Goal: Task Accomplishment & Management: Manage account settings

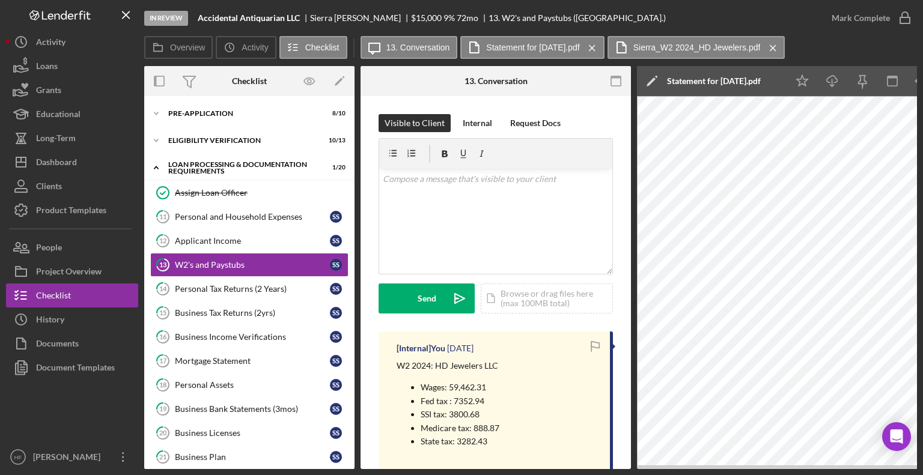
scroll to position [0, 224]
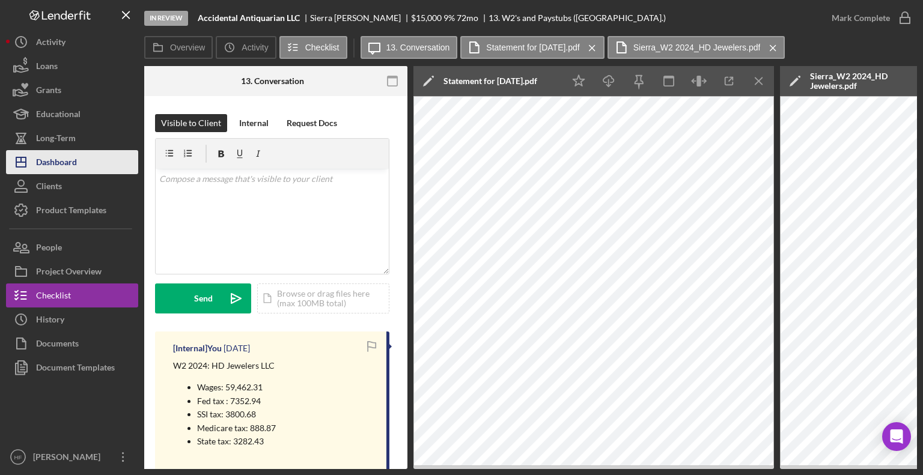
click at [94, 157] on button "Icon/Dashboard Dashboard" at bounding box center [72, 162] width 132 height 24
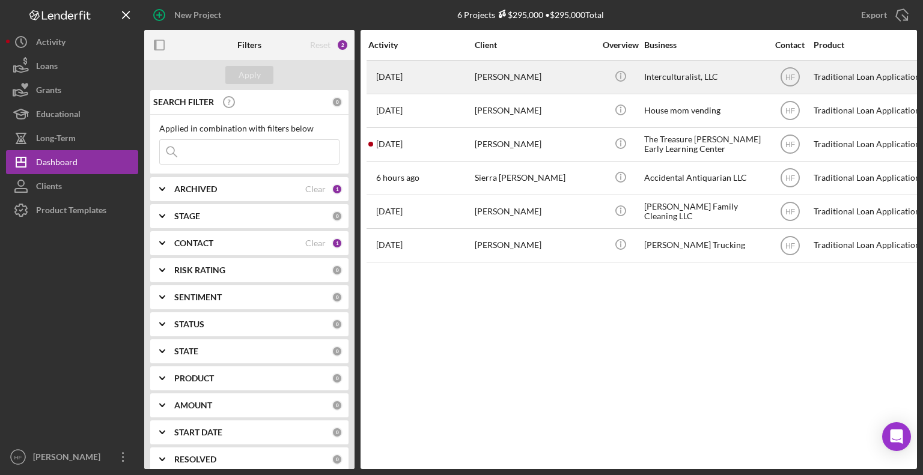
click at [552, 88] on div "[PERSON_NAME]" at bounding box center [535, 77] width 120 height 32
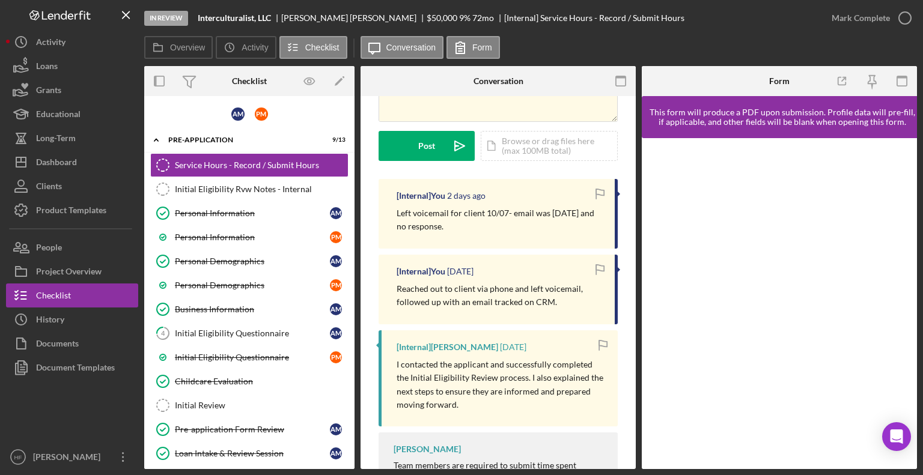
scroll to position [125, 0]
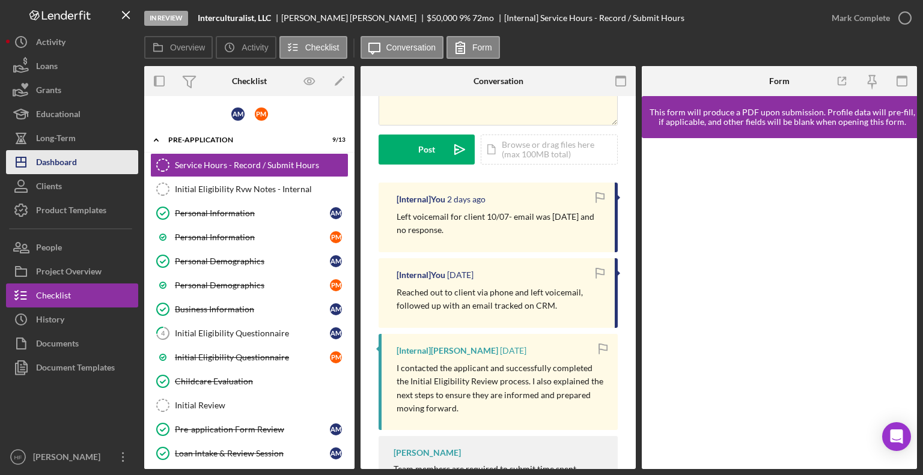
click at [82, 160] on button "Icon/Dashboard Dashboard" at bounding box center [72, 162] width 132 height 24
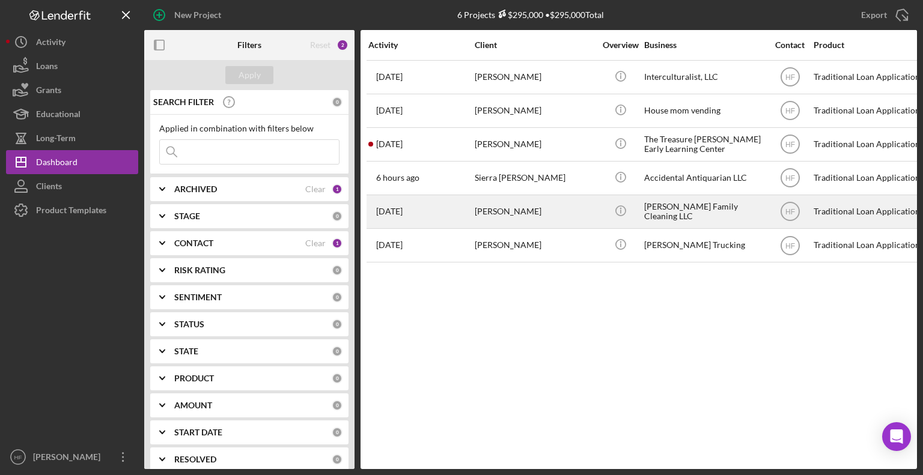
click at [458, 219] on div "[DATE] [PERSON_NAME]" at bounding box center [420, 212] width 105 height 32
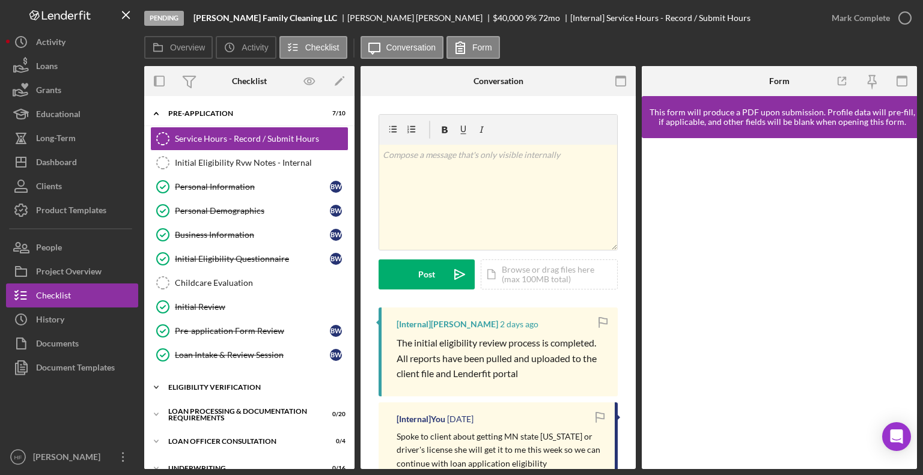
click at [221, 386] on div "Eligibility Verification" at bounding box center [253, 387] width 171 height 7
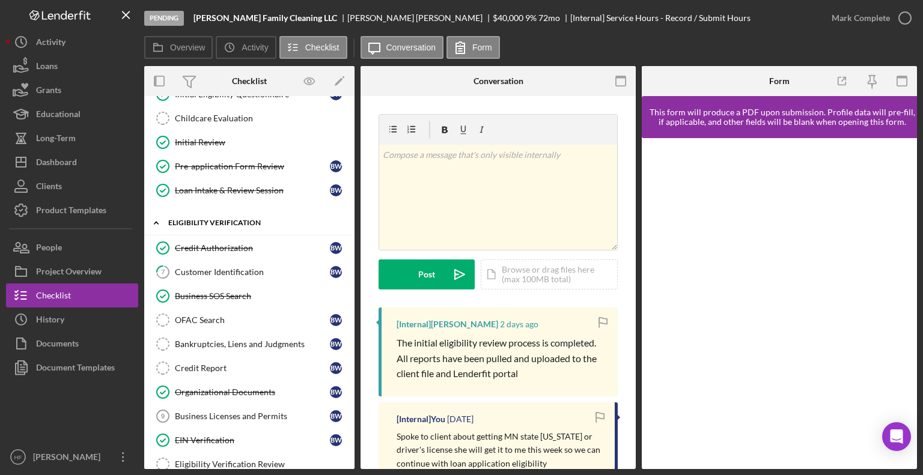
scroll to position [165, 0]
click at [225, 372] on link "Credit Report Credit Report B W" at bounding box center [249, 368] width 198 height 24
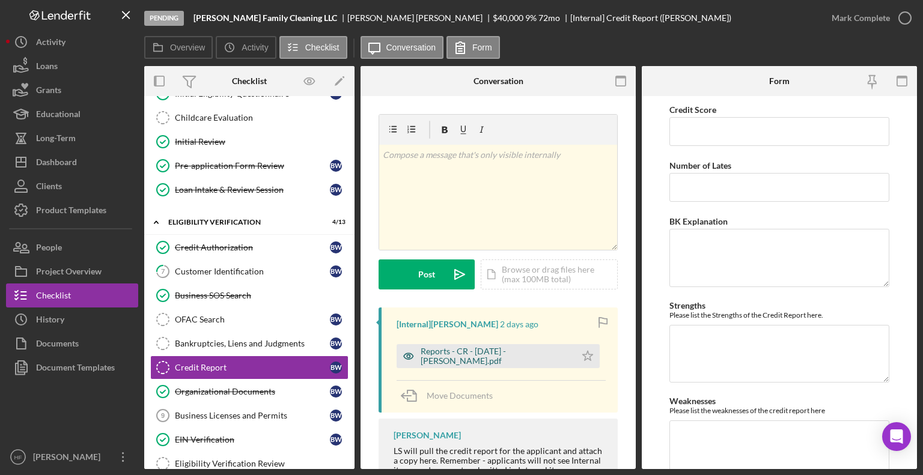
click at [515, 352] on div "Reports - CR - [DATE] - [PERSON_NAME].pdf" at bounding box center [495, 356] width 149 height 19
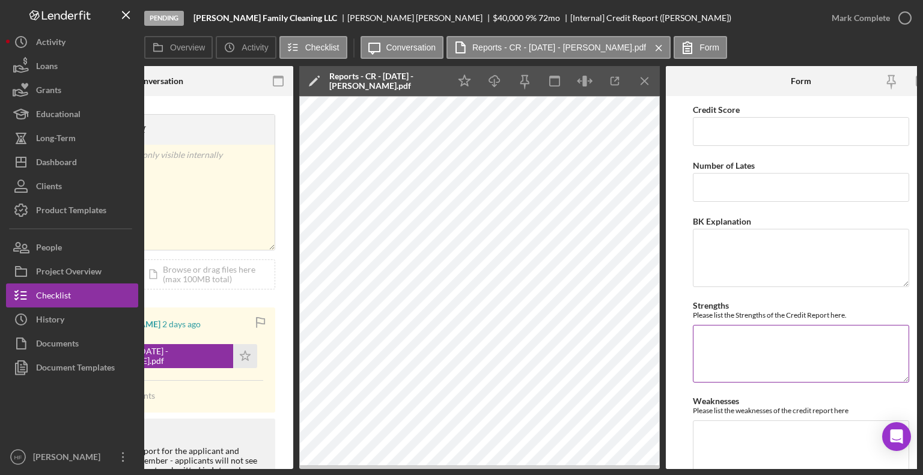
scroll to position [0, 343]
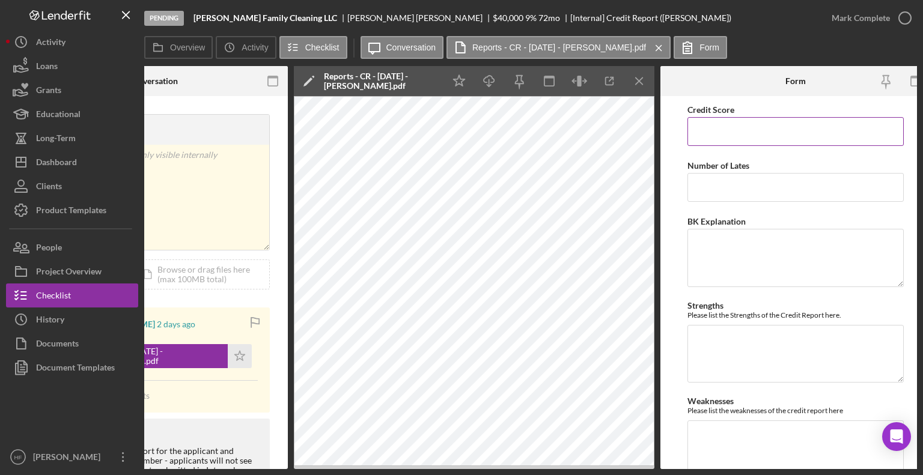
click at [759, 139] on input "Credit Score" at bounding box center [796, 131] width 216 height 29
type input "547"
click at [763, 180] on input "Number of Lates" at bounding box center [796, 187] width 216 height 29
click at [726, 427] on textarea "Weaknesses" at bounding box center [796, 450] width 216 height 58
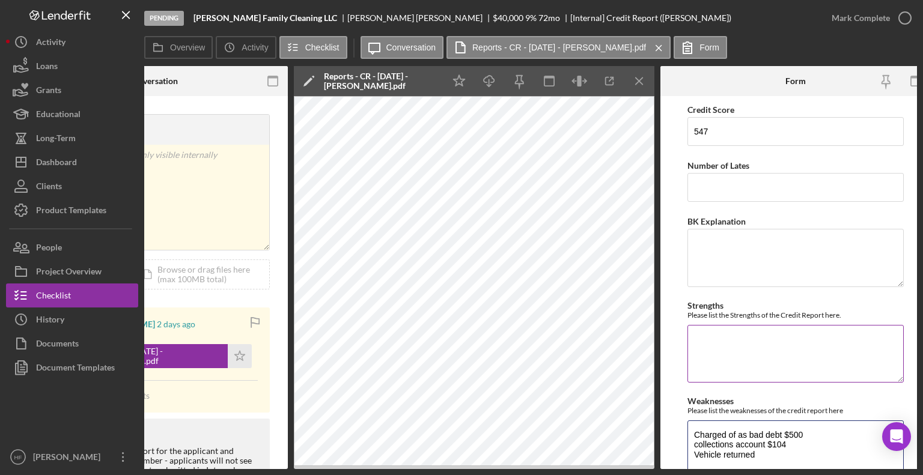
type textarea "Charged of as bad debt $500 collections account $104 Vehicle returned"
click at [712, 349] on textarea "Strengths" at bounding box center [796, 354] width 216 height 58
click at [785, 454] on textarea "Charged of as bad debt $500 collections account $104 Vehicle returned" at bounding box center [796, 450] width 216 height 58
click at [723, 355] on textarea "Mixed credit no l" at bounding box center [796, 354] width 216 height 58
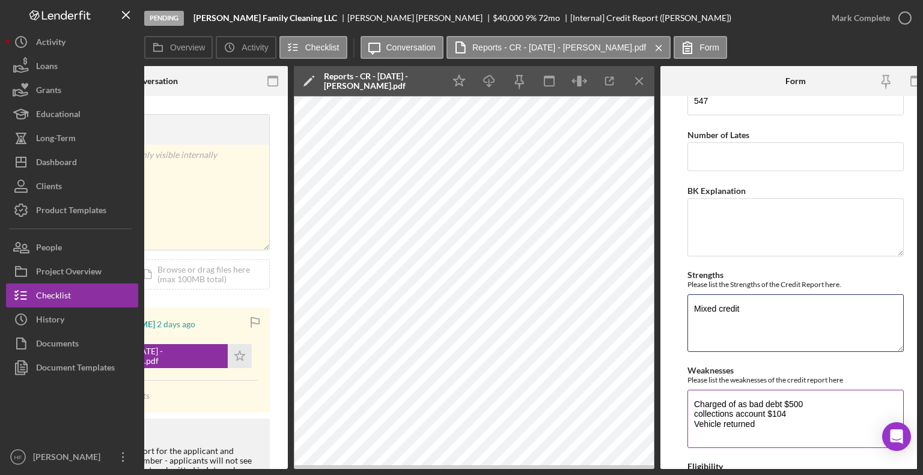
scroll to position [31, 0]
type textarea "Mixed credit"
click at [765, 422] on textarea "Charged of as bad debt $500 collections account $104 Vehicle returned" at bounding box center [796, 418] width 216 height 58
type textarea "Charged of as bad debt $500 collections account $104 Vehicle returned late paym…"
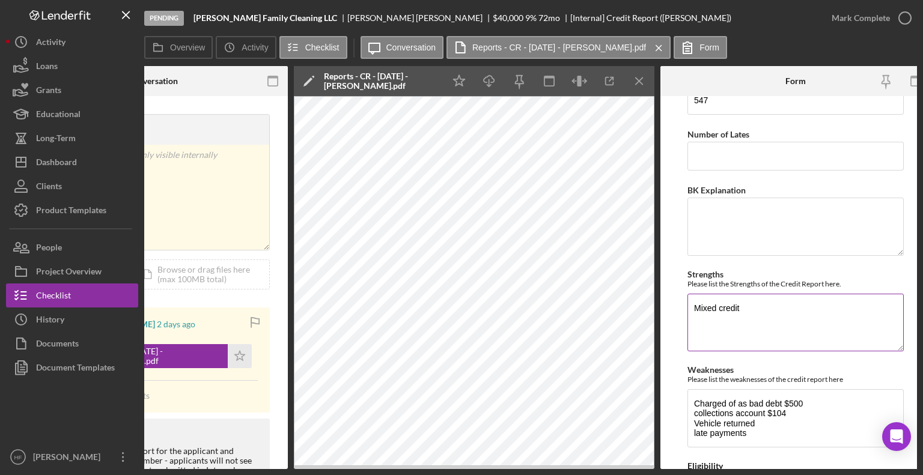
click at [769, 326] on textarea "Mixed credit" at bounding box center [796, 323] width 216 height 58
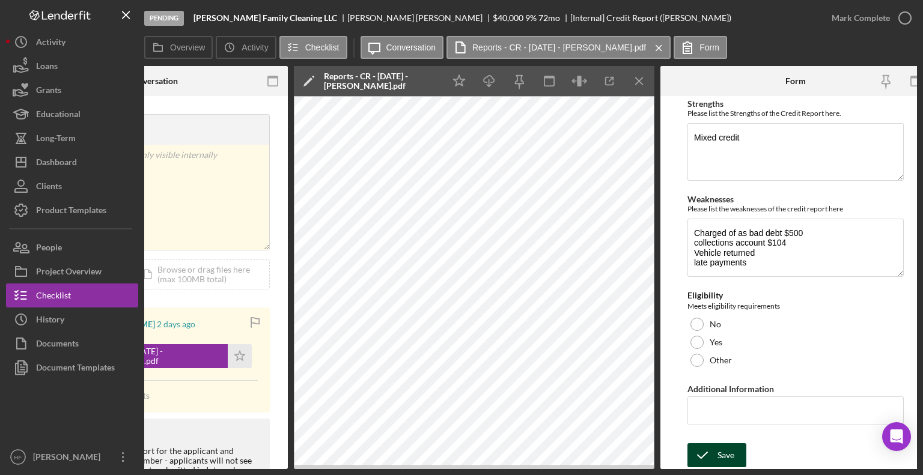
click at [725, 448] on div "Save" at bounding box center [726, 456] width 17 height 24
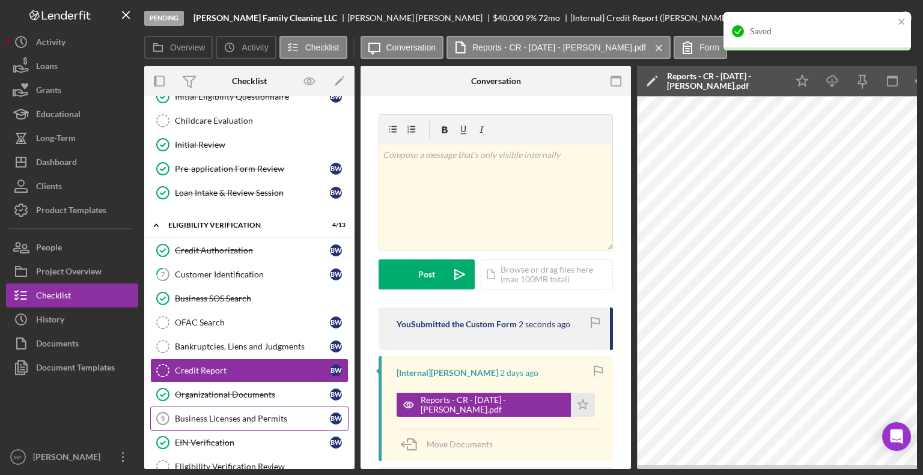
scroll to position [161, 0]
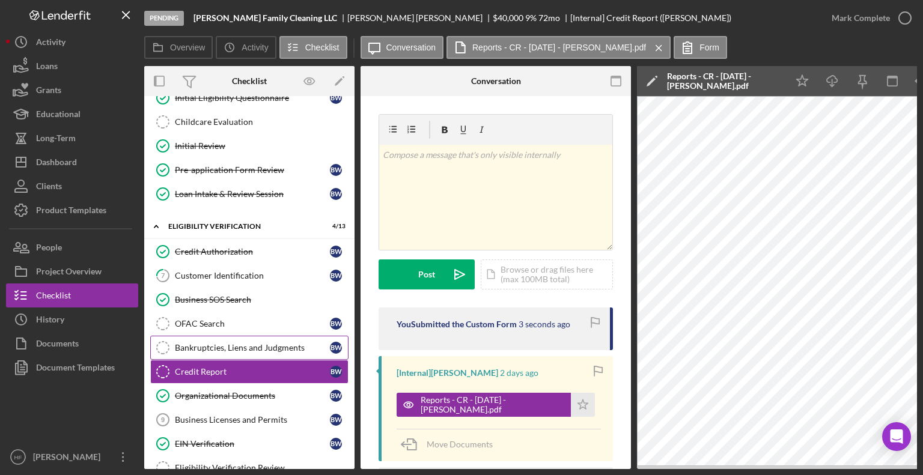
click at [288, 343] on div "Bankruptcies, Liens and Judgments" at bounding box center [252, 348] width 155 height 10
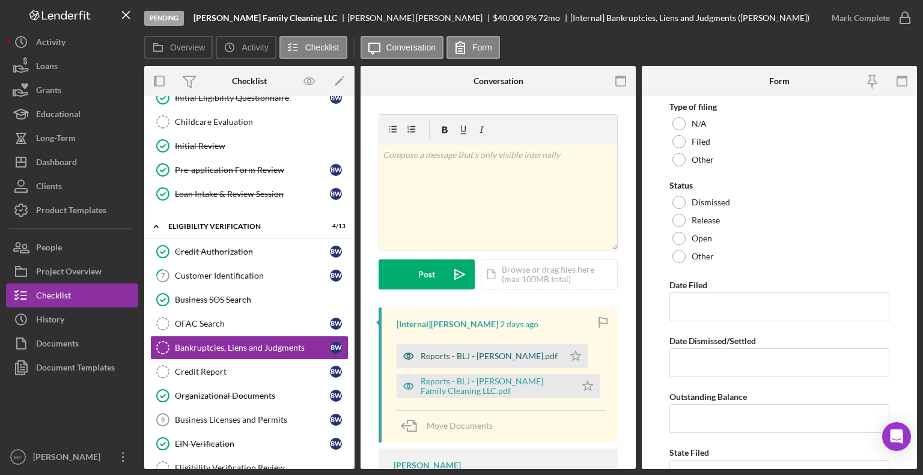
click at [477, 360] on div "Reports - BLJ - [PERSON_NAME].pdf" at bounding box center [489, 357] width 137 height 10
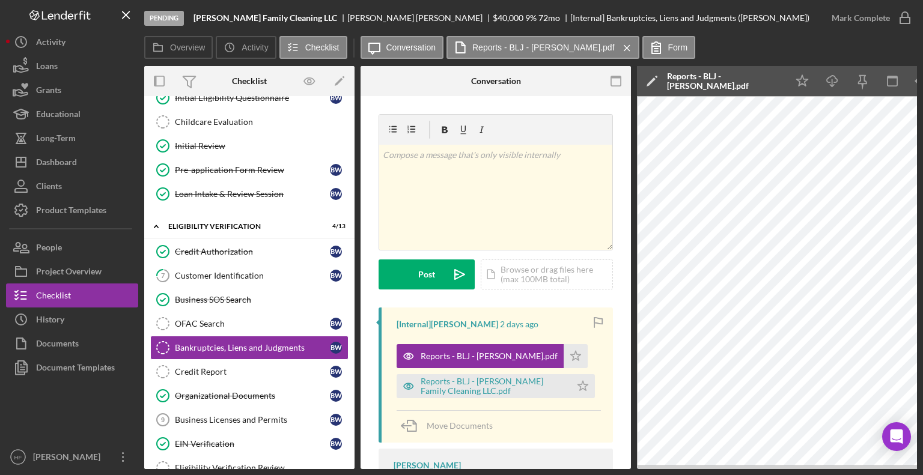
drag, startPoint x: 477, startPoint y: 360, endPoint x: 577, endPoint y: 415, distance: 113.8
click at [577, 415] on div "[Internal] [PERSON_NAME] [DATE] Reports - BLJ - [PERSON_NAME].pdf Icon/Star Rep…" at bounding box center [496, 375] width 234 height 135
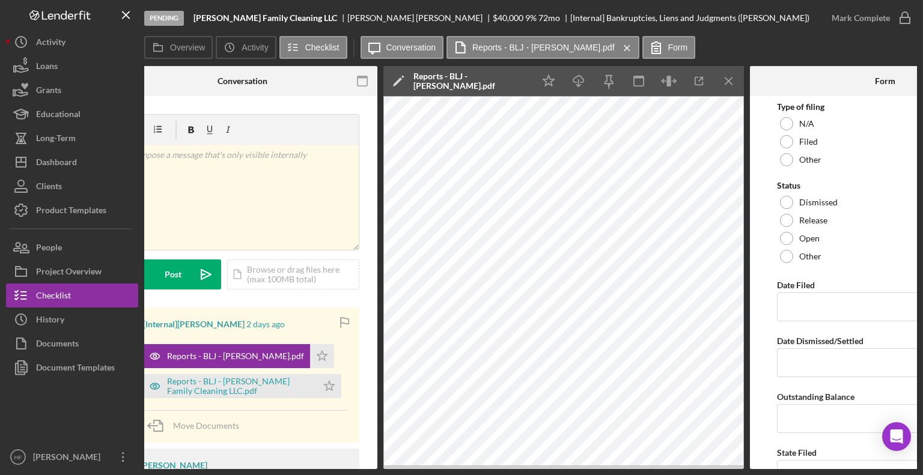
scroll to position [0, 260]
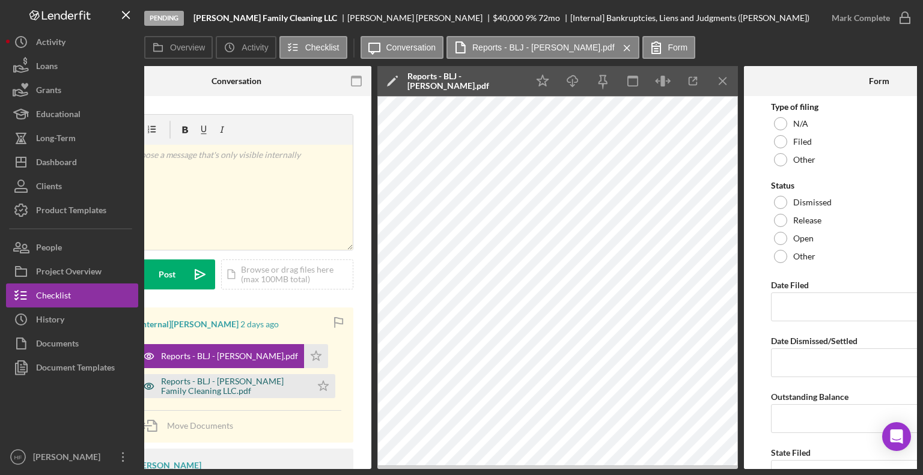
click at [267, 386] on div "Reports - BLJ - [PERSON_NAME] Family Cleaning LLC.pdf" at bounding box center [233, 386] width 144 height 19
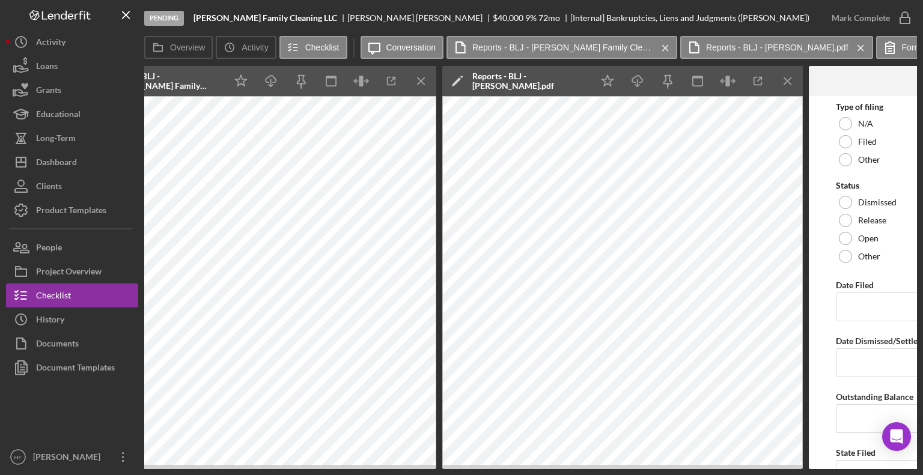
scroll to position [0, 724]
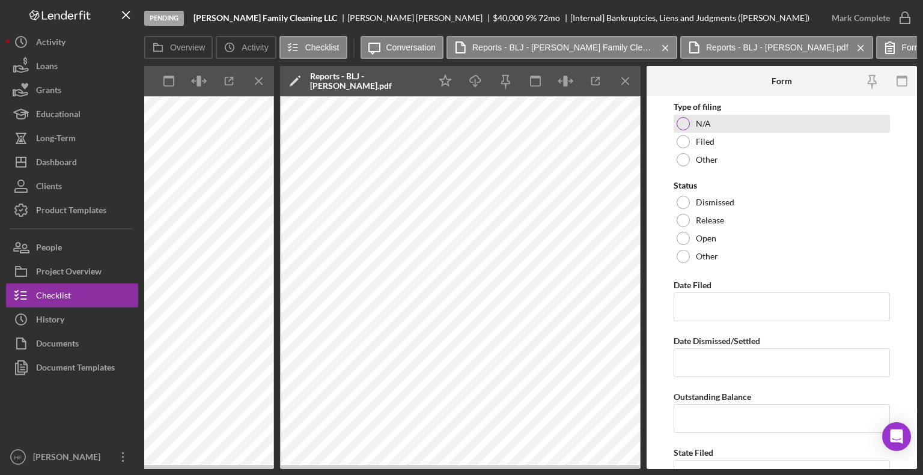
click at [767, 130] on div "N/A" at bounding box center [782, 124] width 216 height 18
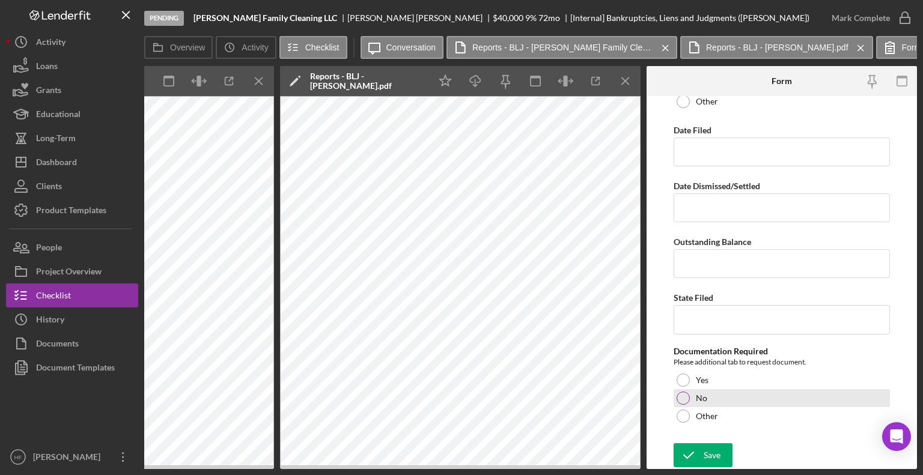
drag, startPoint x: 700, startPoint y: 390, endPoint x: 685, endPoint y: 396, distance: 16.2
click at [685, 396] on div at bounding box center [683, 398] width 13 height 13
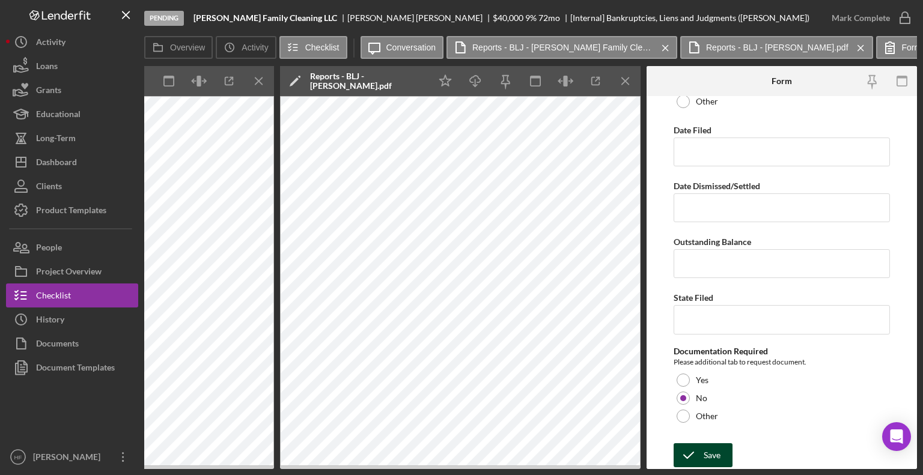
click at [711, 451] on div "Save" at bounding box center [712, 456] width 17 height 24
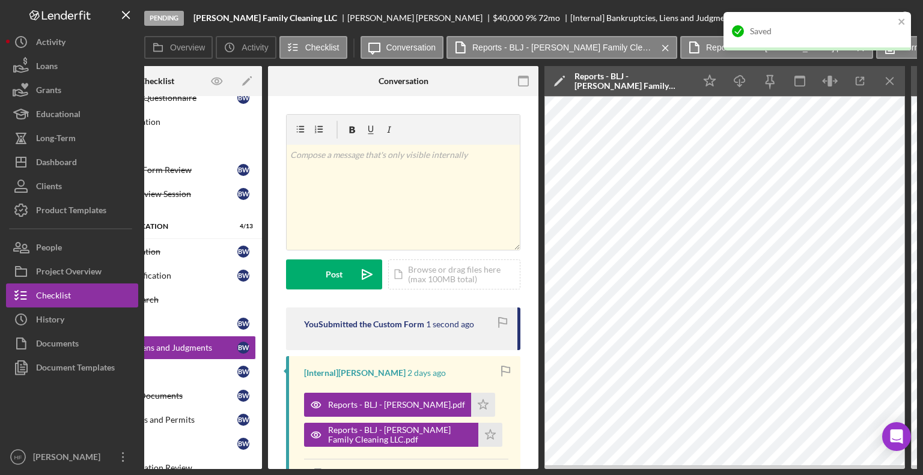
scroll to position [0, 89]
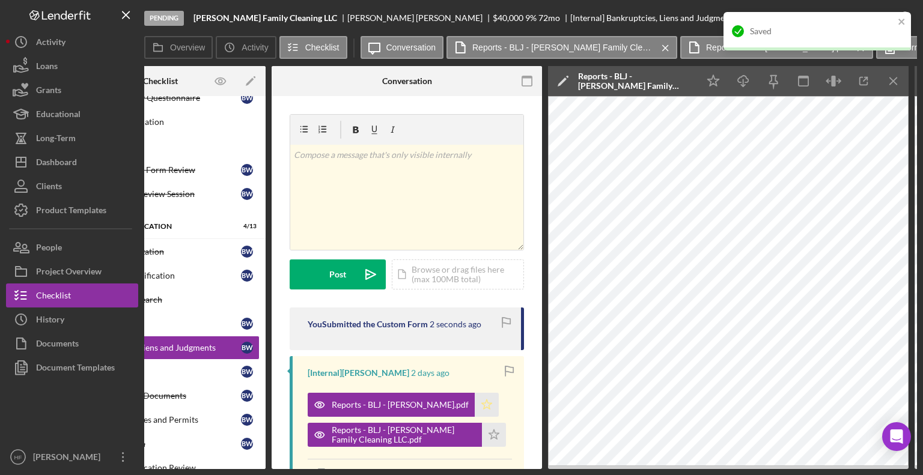
click at [479, 413] on icon "Icon/Star" at bounding box center [487, 405] width 24 height 24
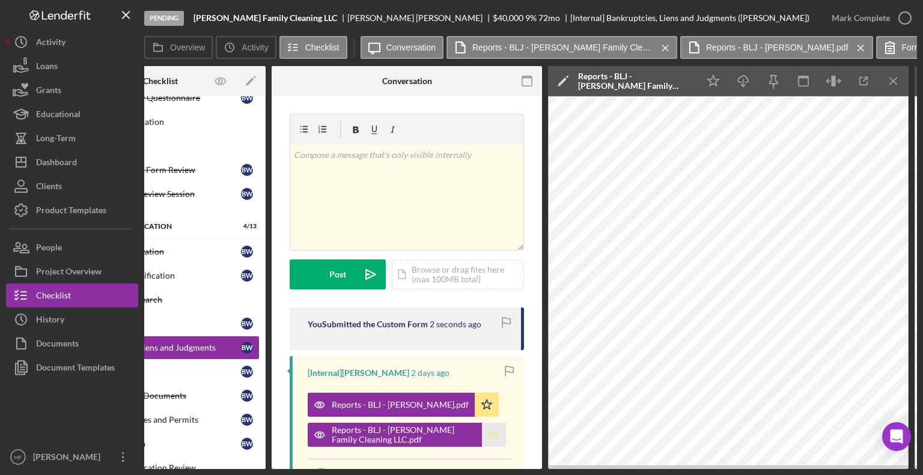
click at [493, 433] on polygon "button" at bounding box center [494, 435] width 10 height 10
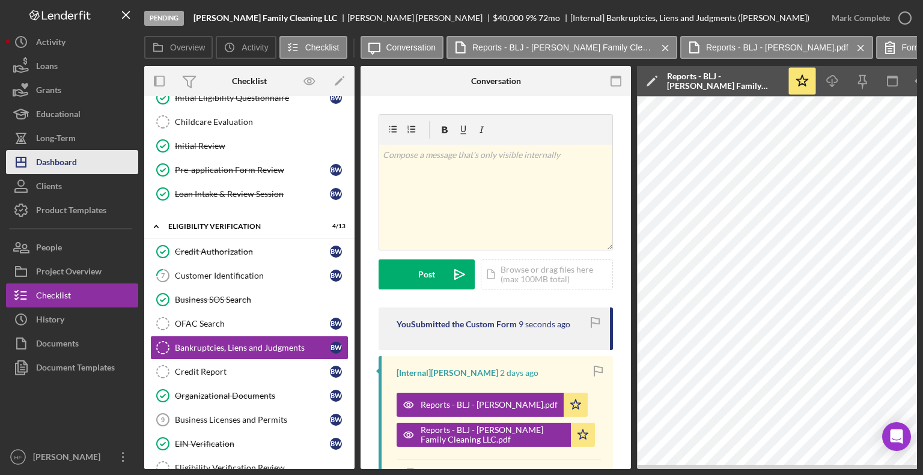
click at [84, 167] on button "Icon/Dashboard Dashboard" at bounding box center [72, 162] width 132 height 24
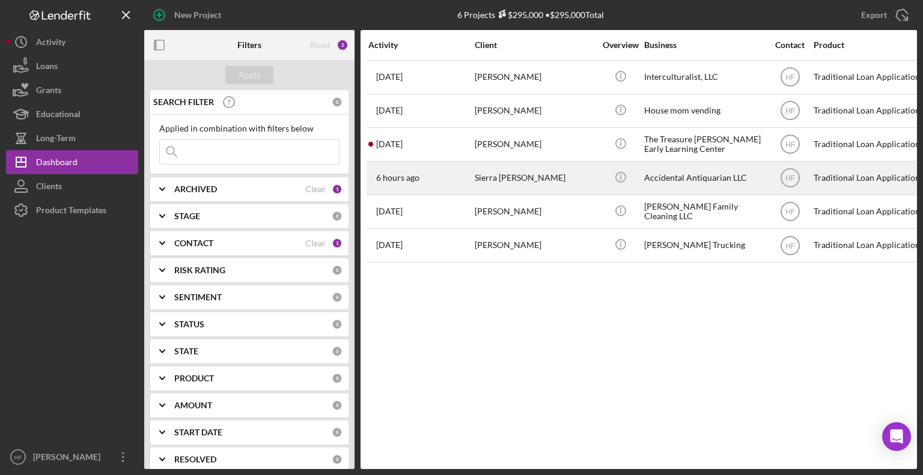
click at [430, 172] on div "6 hours ago Sierra [PERSON_NAME]" at bounding box center [420, 178] width 105 height 32
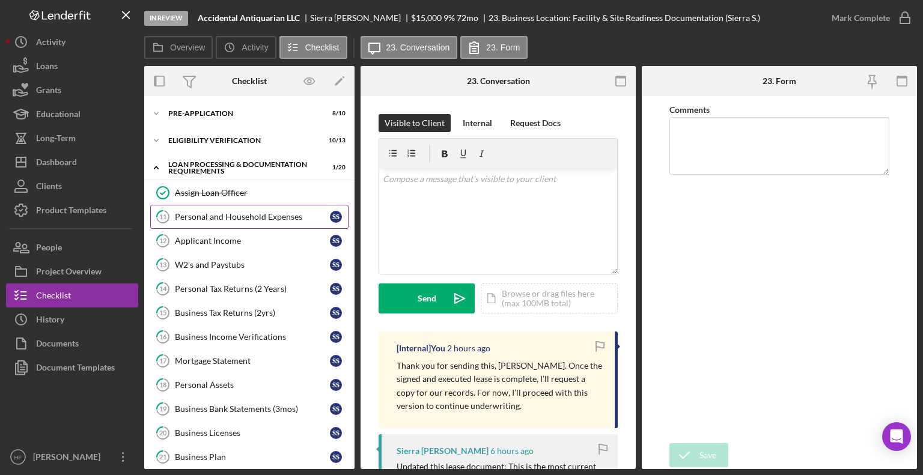
click at [275, 225] on link "11 Personal and Household Expenses S S" at bounding box center [249, 217] width 198 height 24
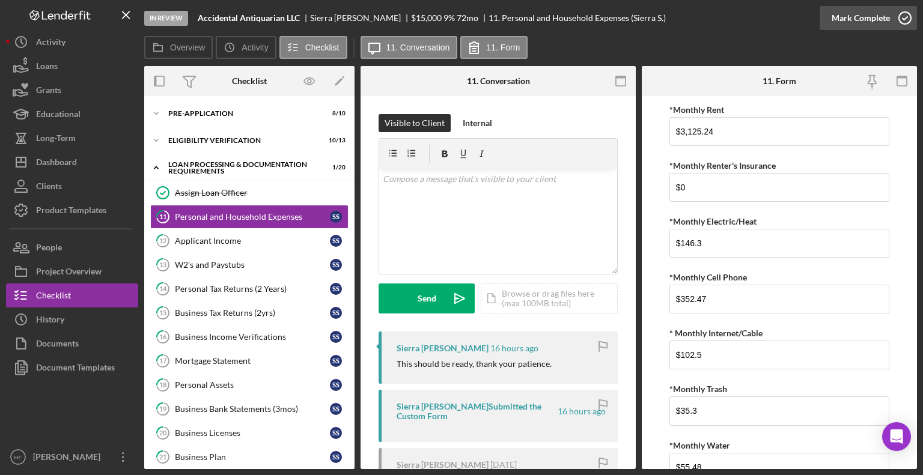
click at [897, 23] on icon "button" at bounding box center [905, 18] width 30 height 30
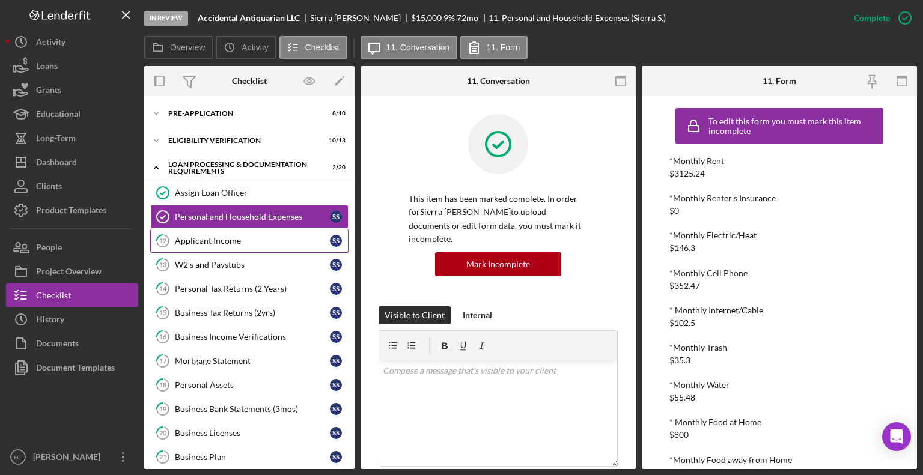
click at [289, 248] on link "12 Applicant Income S S" at bounding box center [249, 241] width 198 height 24
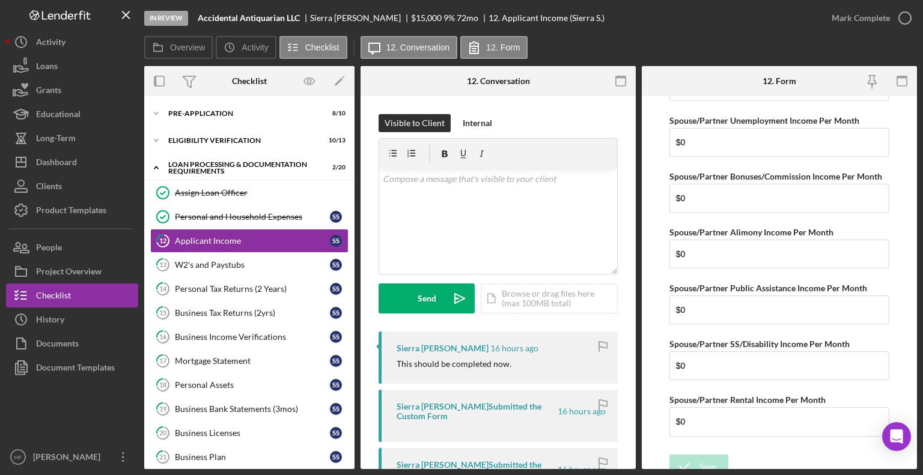
scroll to position [800, 0]
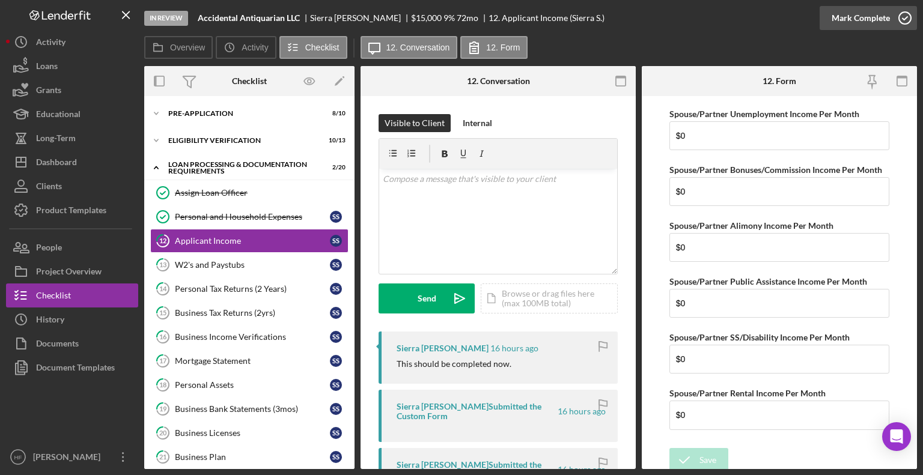
click at [888, 16] on button "Mark Complete" at bounding box center [868, 18] width 97 height 24
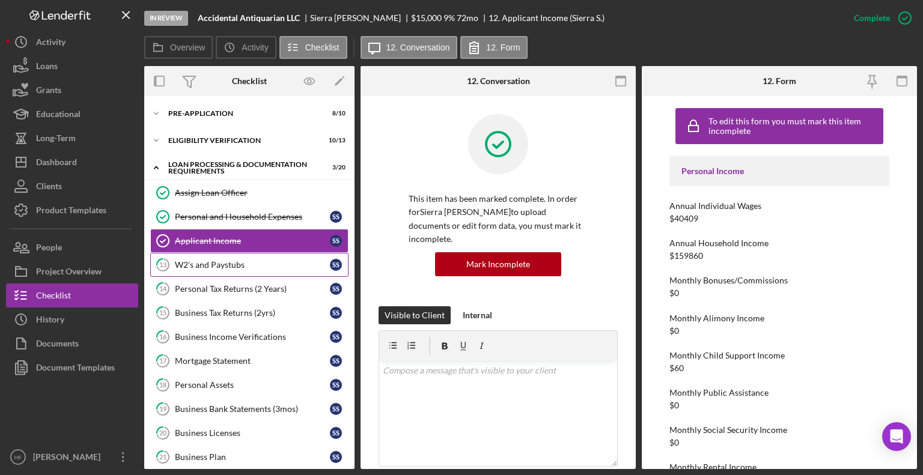
drag, startPoint x: 263, startPoint y: 258, endPoint x: 231, endPoint y: 264, distance: 32.4
click at [231, 264] on div "W2's and Paystubs" at bounding box center [252, 265] width 155 height 10
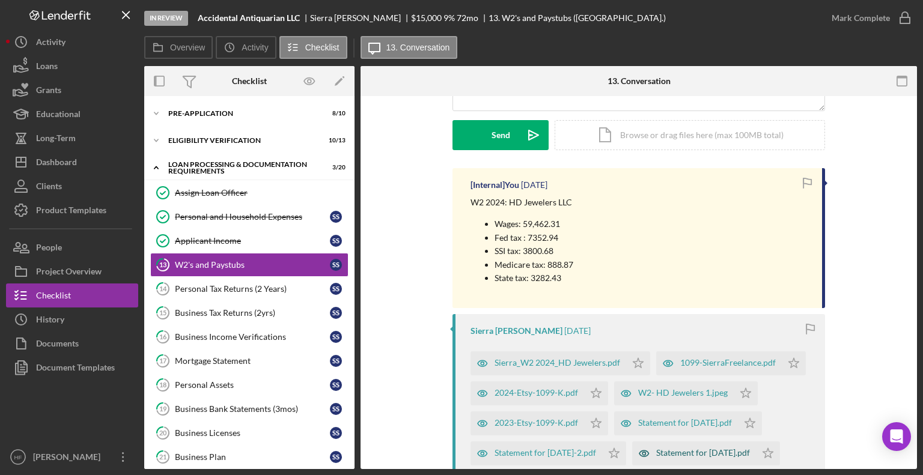
scroll to position [163, 0]
click at [548, 394] on div "2024-Etsy-1099-K.pdf" at bounding box center [537, 393] width 84 height 10
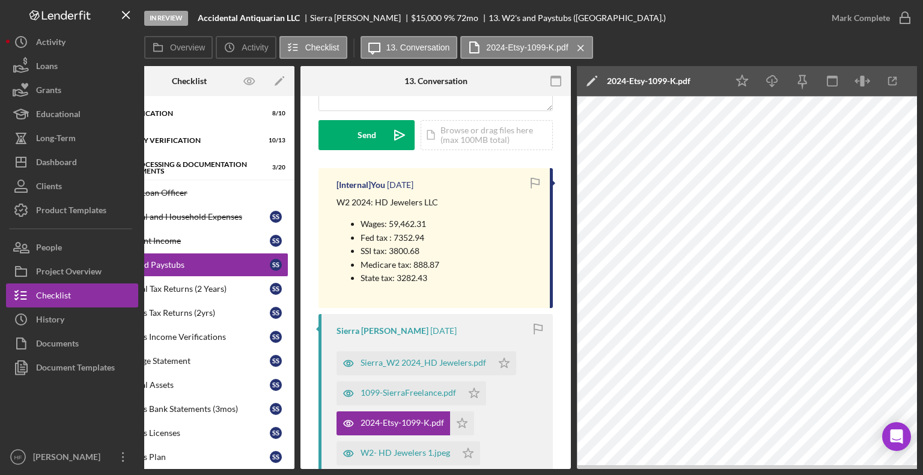
scroll to position [0, 80]
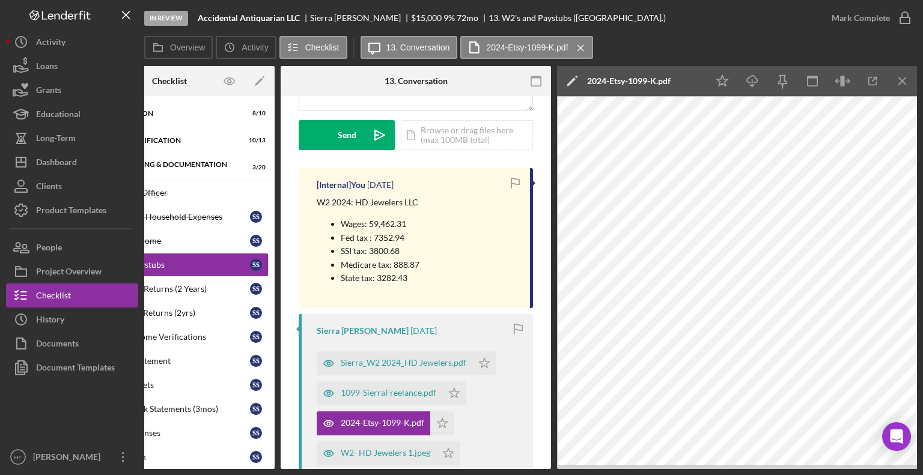
click at [317, 412] on button "2024-Etsy-1099-K.pdf Icon/Star" at bounding box center [386, 424] width 138 height 24
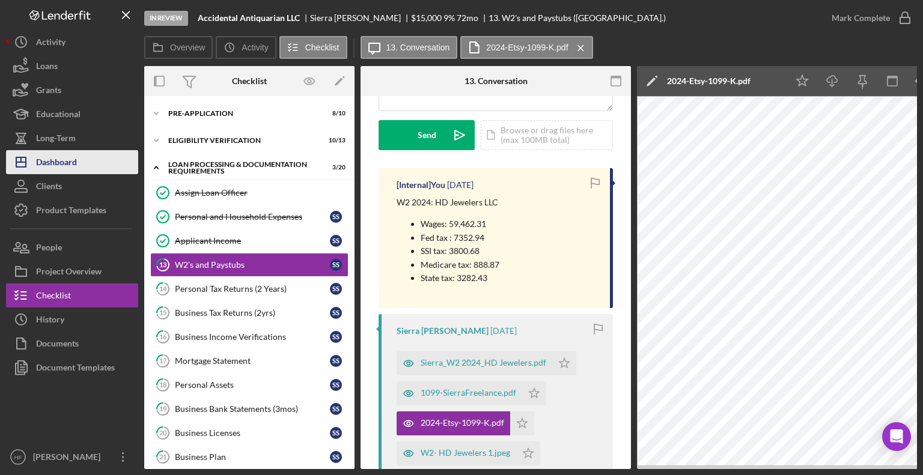
click at [79, 170] on button "Icon/Dashboard Dashboard" at bounding box center [72, 162] width 132 height 24
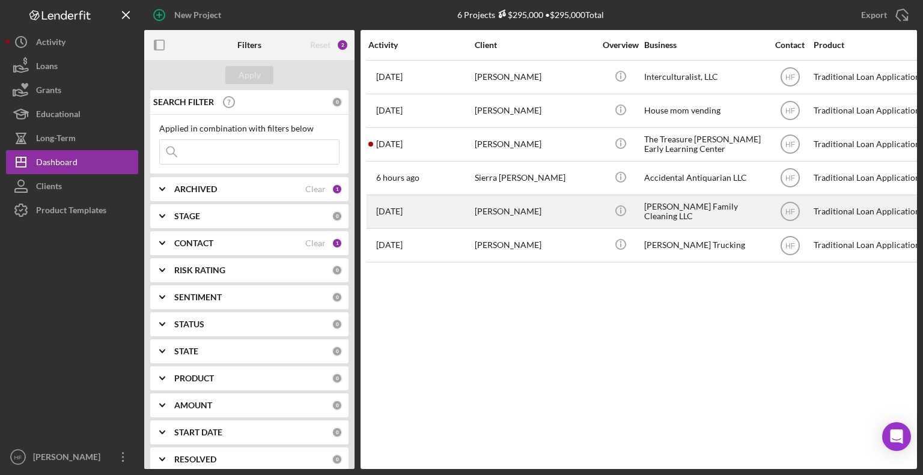
click at [537, 203] on div "[PERSON_NAME]" at bounding box center [535, 212] width 120 height 32
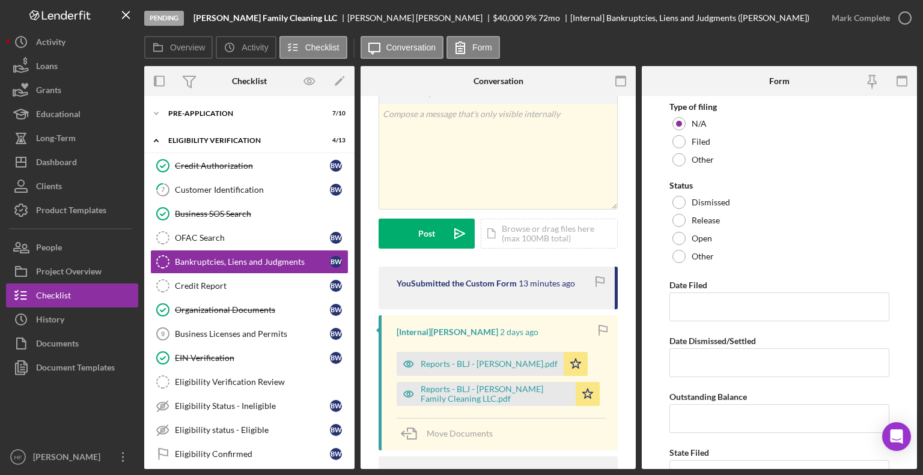
scroll to position [43, 0]
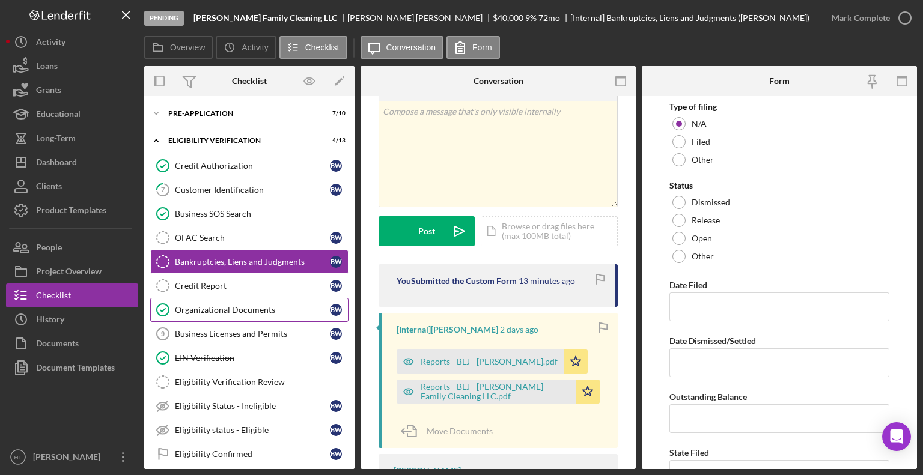
click at [279, 299] on link "Organizational Documents Organizational Documents B W" at bounding box center [249, 310] width 198 height 24
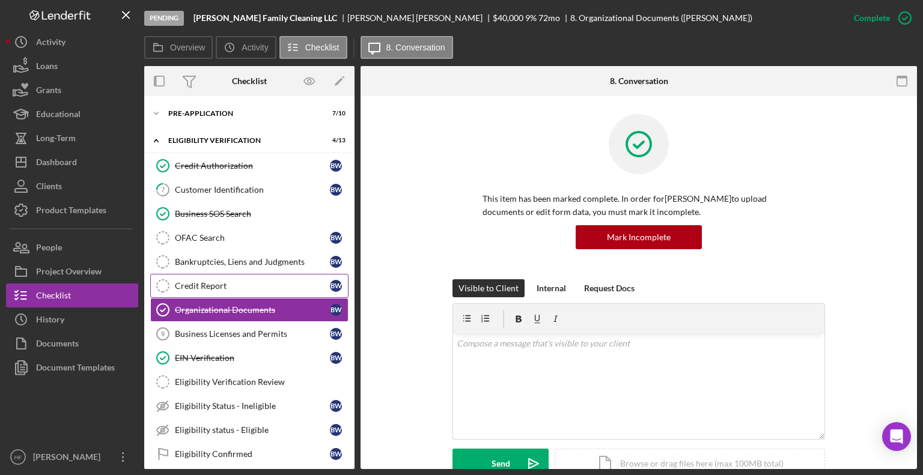
click at [280, 287] on div "Credit Report" at bounding box center [252, 286] width 155 height 10
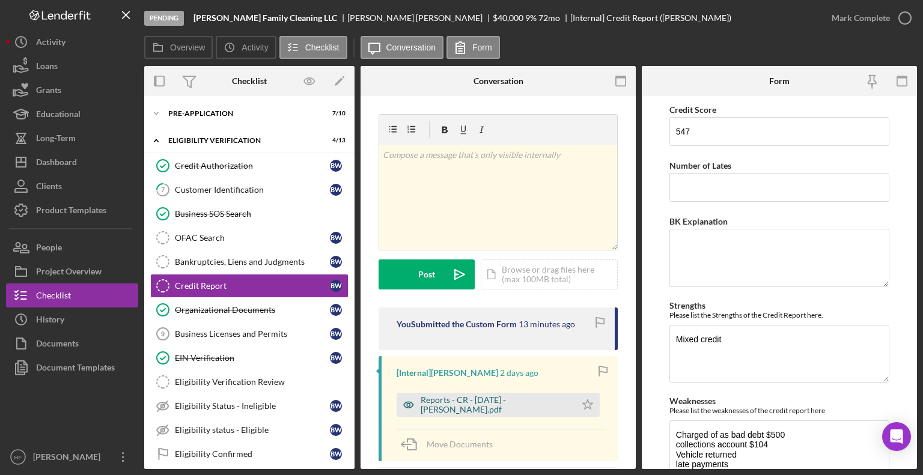
click at [457, 408] on div "Reports - CR - [DATE] - [PERSON_NAME].pdf" at bounding box center [495, 404] width 149 height 19
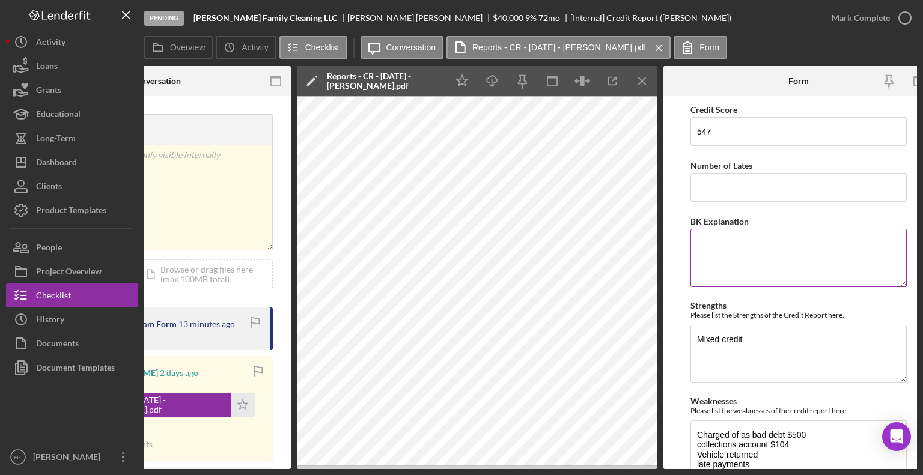
scroll to position [0, 356]
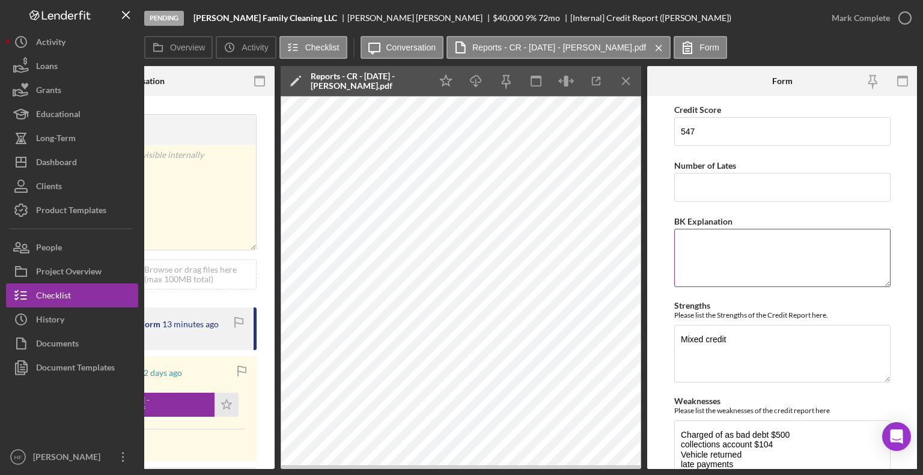
click at [761, 224] on div "BK Explanation" at bounding box center [782, 221] width 216 height 15
click at [837, 249] on textarea "BK Explanation" at bounding box center [782, 258] width 216 height 58
type textarea "signed latter of explainition"
drag, startPoint x: 785, startPoint y: 241, endPoint x: 667, endPoint y: 248, distance: 118.0
click at [667, 248] on form "Credit Score 547 Number of Lates BK Explanation signed latter of explainition S…" at bounding box center [782, 282] width 270 height 373
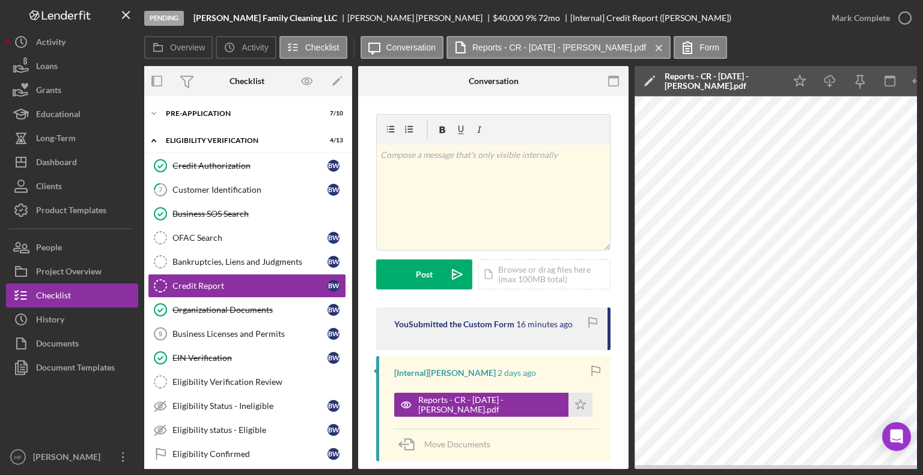
scroll to position [0, 0]
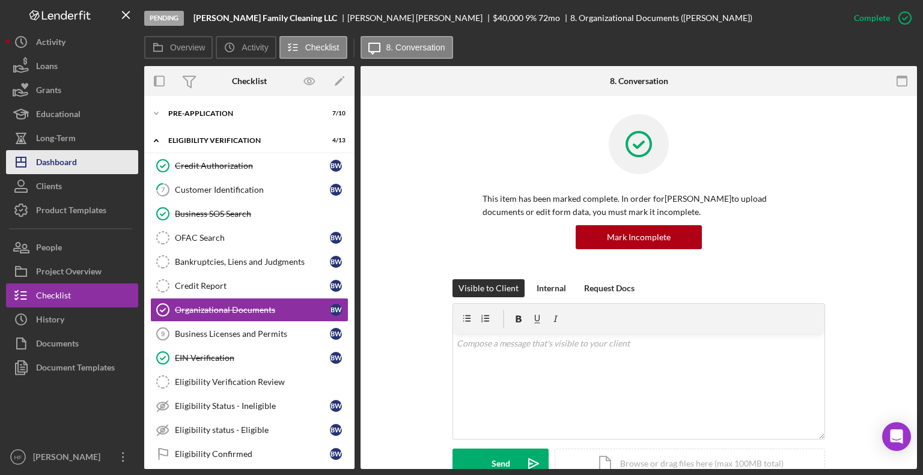
click at [87, 163] on button "Icon/Dashboard Dashboard" at bounding box center [72, 162] width 132 height 24
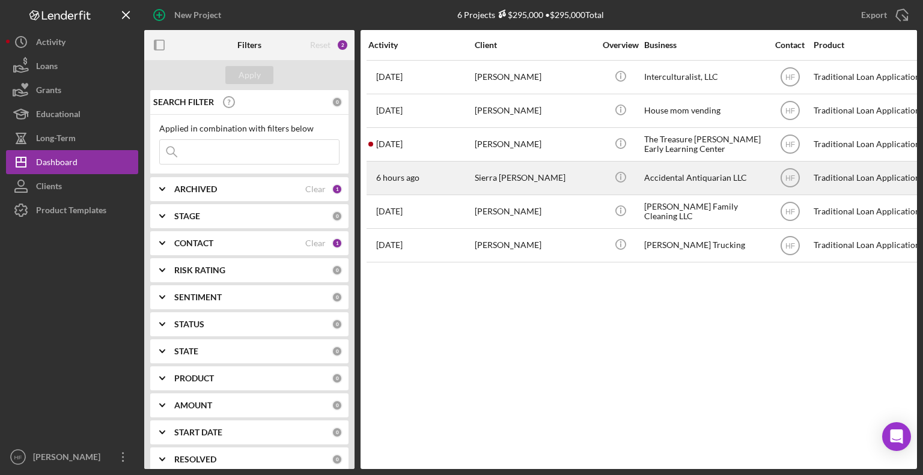
click at [466, 178] on div "6 hours ago Sierra [PERSON_NAME]" at bounding box center [420, 178] width 105 height 32
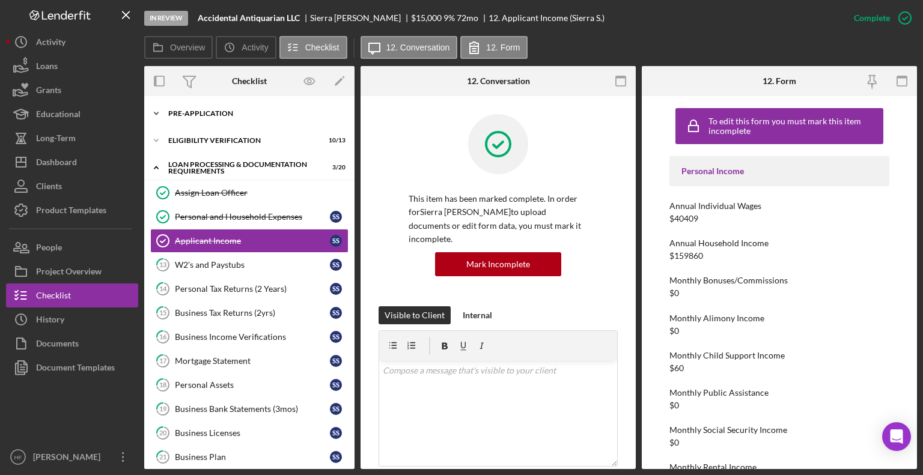
click at [278, 121] on div "Icon/Expander Pre-Application 8 / 10" at bounding box center [249, 114] width 210 height 24
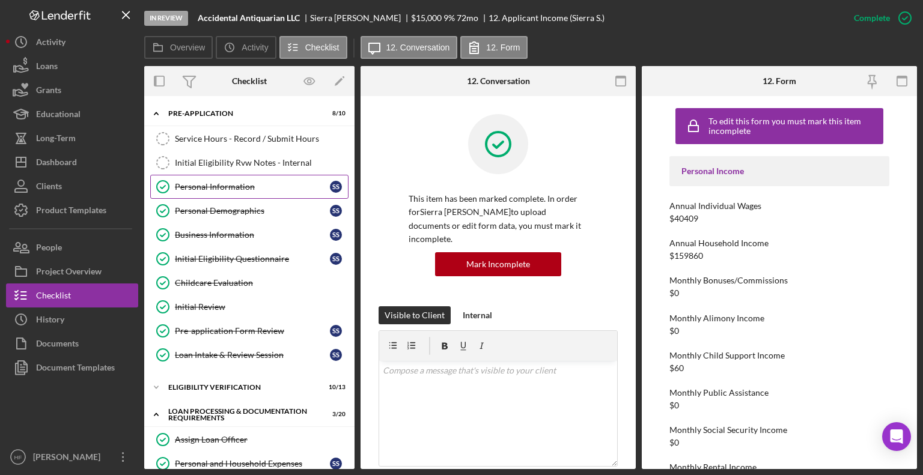
click at [273, 191] on div "Personal Information" at bounding box center [252, 187] width 155 height 10
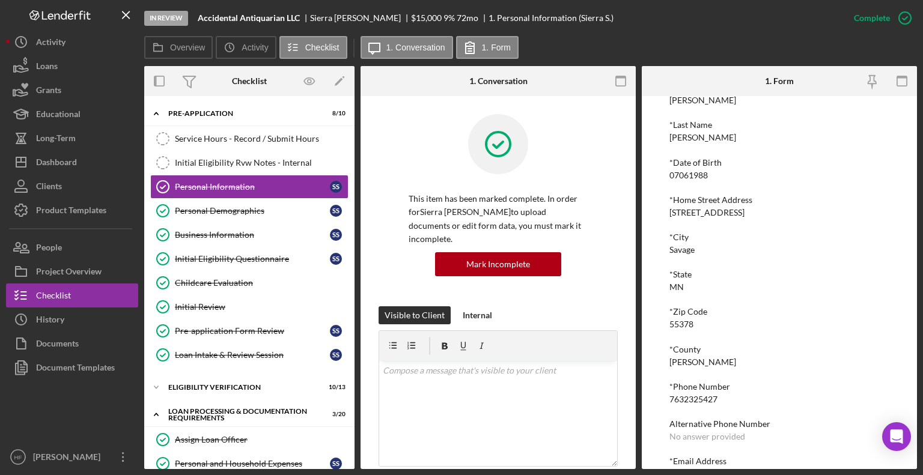
scroll to position [138, 0]
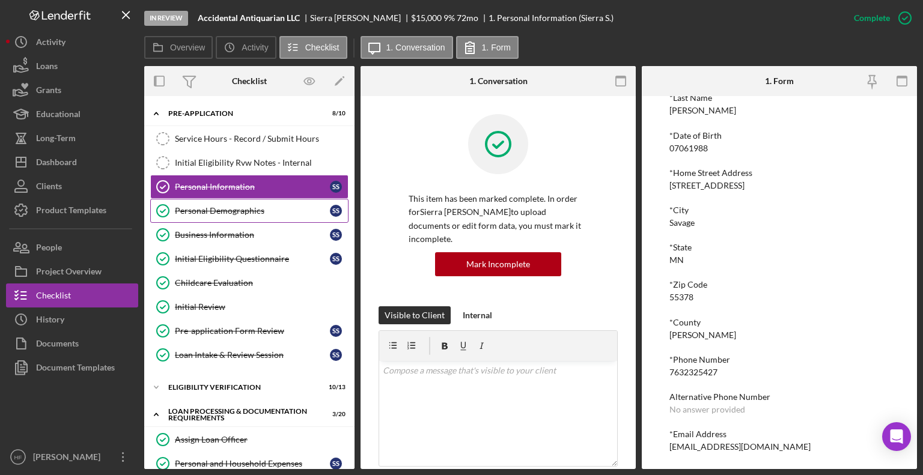
click at [296, 215] on link "Personal Demographics Personal Demographics S S" at bounding box center [249, 211] width 198 height 24
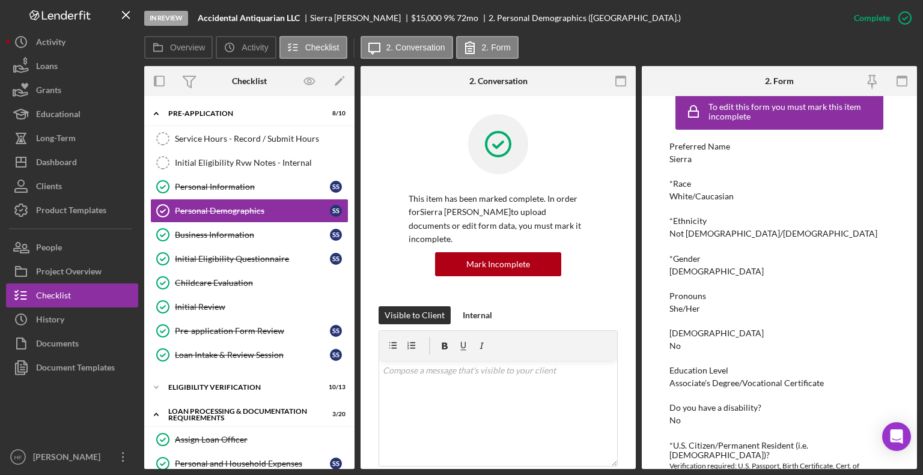
scroll to position [14, 0]
click at [281, 184] on div "Personal Information" at bounding box center [252, 187] width 155 height 10
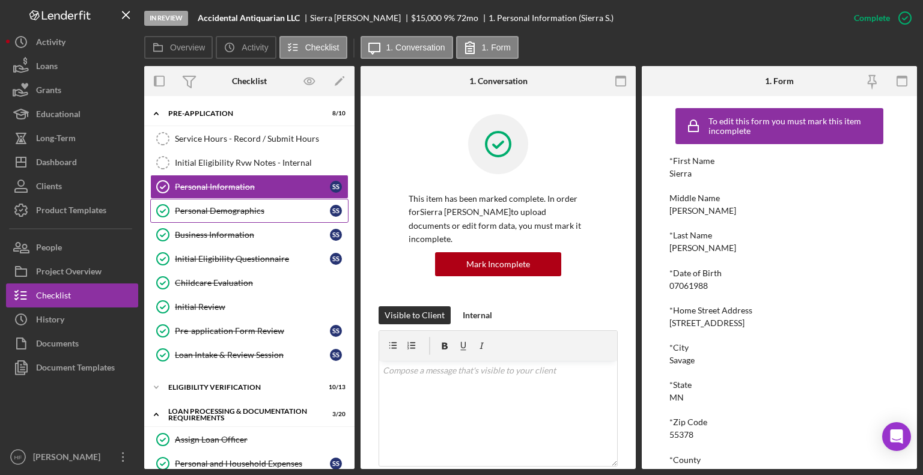
click at [266, 206] on div "Personal Demographics" at bounding box center [252, 211] width 155 height 10
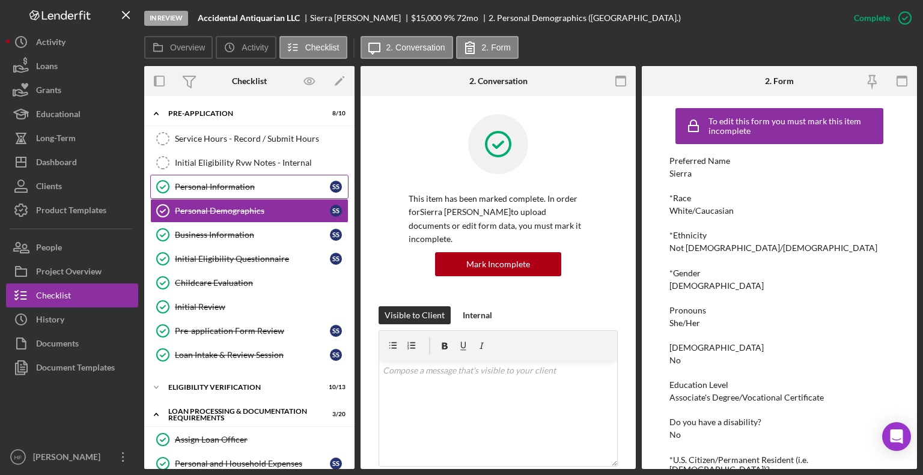
click at [261, 187] on div "Personal Information" at bounding box center [252, 187] width 155 height 10
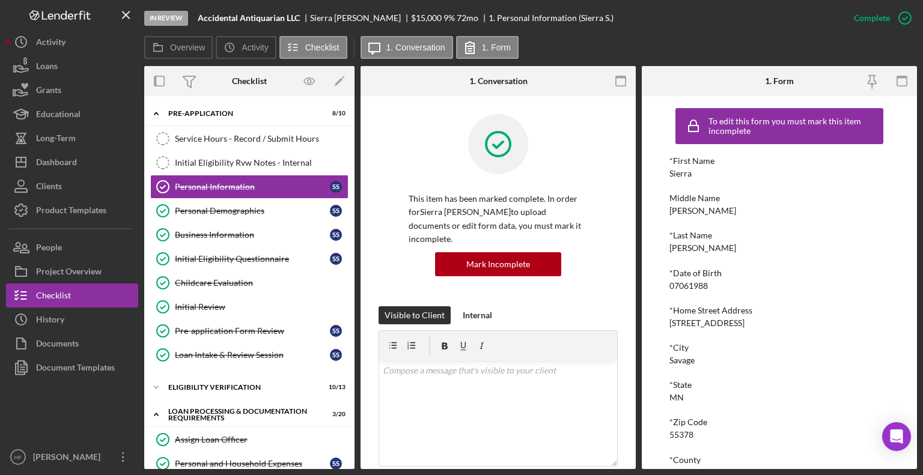
scroll to position [138, 0]
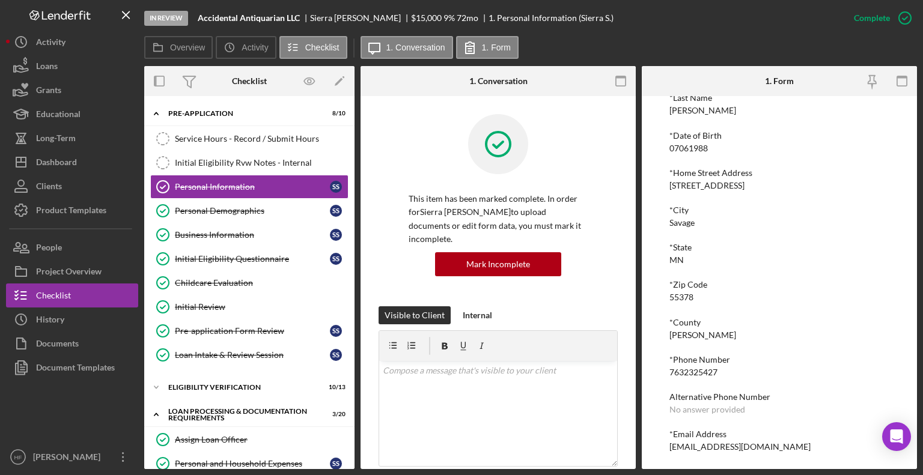
drag, startPoint x: 800, startPoint y: 447, endPoint x: 668, endPoint y: 454, distance: 131.8
click at [668, 454] on div "To edit this form you must mark this item incomplete *First Name Sierra Middle …" at bounding box center [779, 282] width 275 height 373
copy div "[EMAIL_ADDRESS][DOMAIN_NAME]"
click at [91, 315] on button "Icon/History History" at bounding box center [72, 320] width 132 height 24
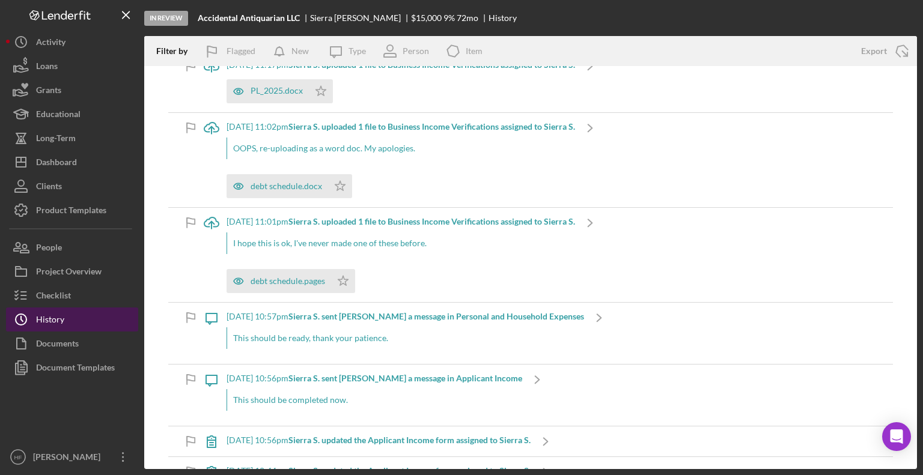
scroll to position [418, 0]
click at [272, 93] on div "PL_2025.docx" at bounding box center [277, 90] width 52 height 10
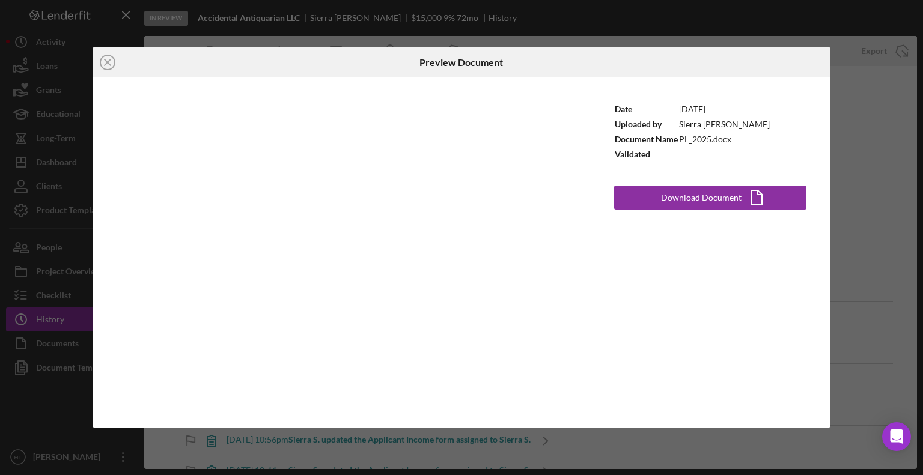
click at [880, 136] on div "Icon/Close Preview Document Date [DATE] Uploaded by Sierra [PERSON_NAME] Docume…" at bounding box center [461, 237] width 923 height 475
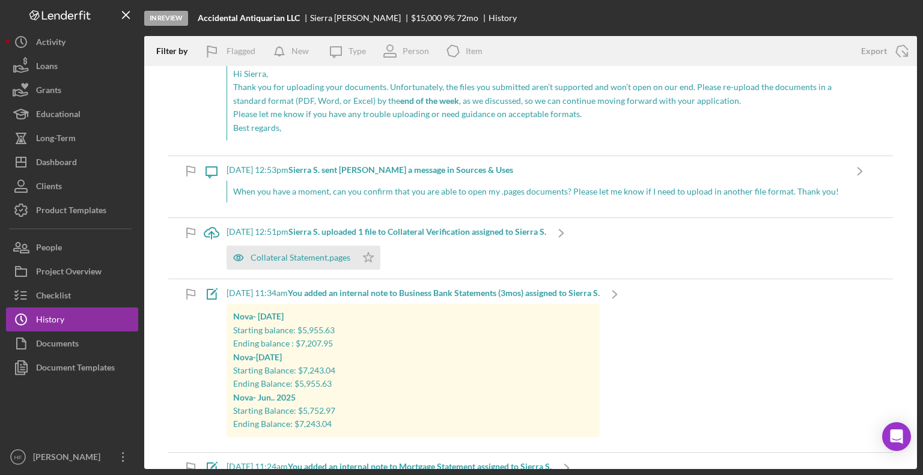
scroll to position [1889, 0]
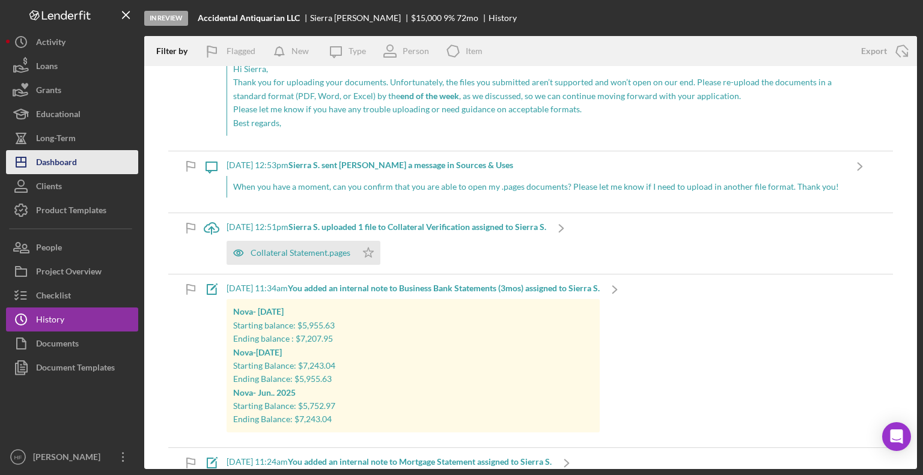
click at [90, 164] on button "Icon/Dashboard Dashboard" at bounding box center [72, 162] width 132 height 24
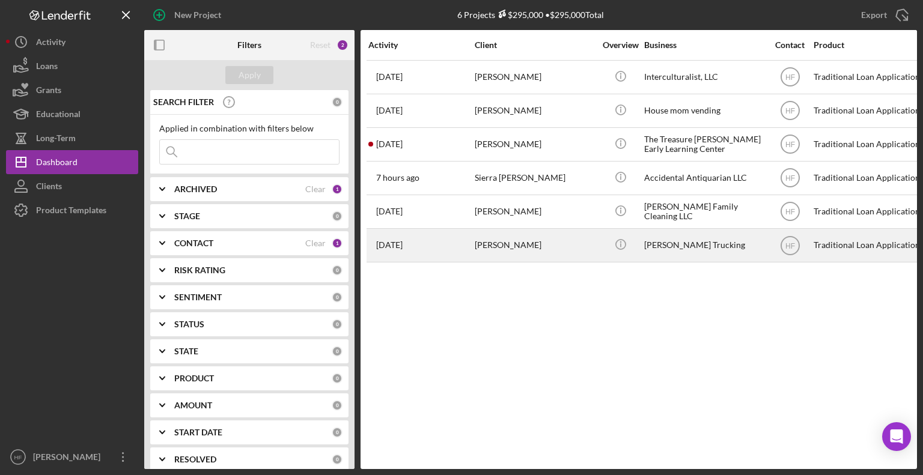
click at [440, 249] on div "[DATE] [PERSON_NAME]" at bounding box center [420, 246] width 105 height 32
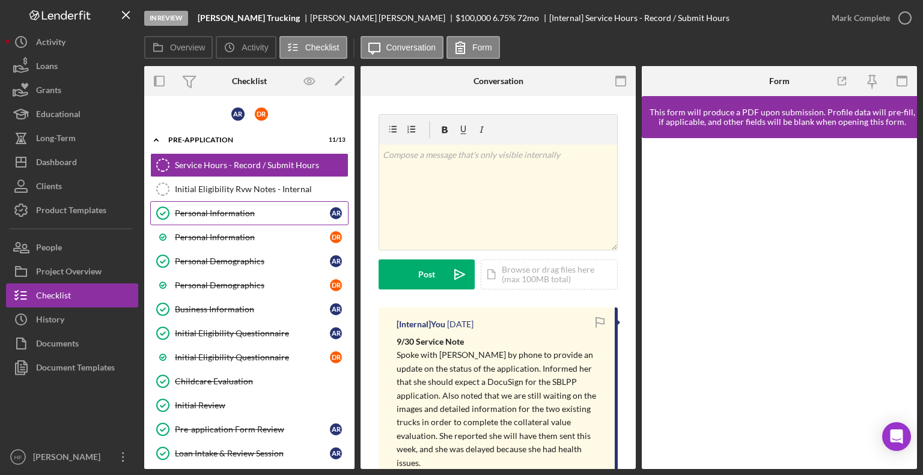
click at [267, 221] on link "Personal Information Personal Information A R" at bounding box center [249, 213] width 198 height 24
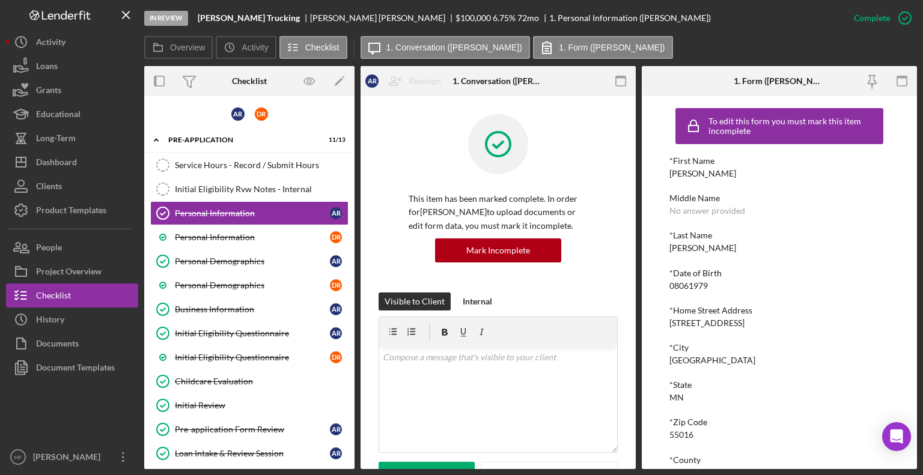
scroll to position [138, 0]
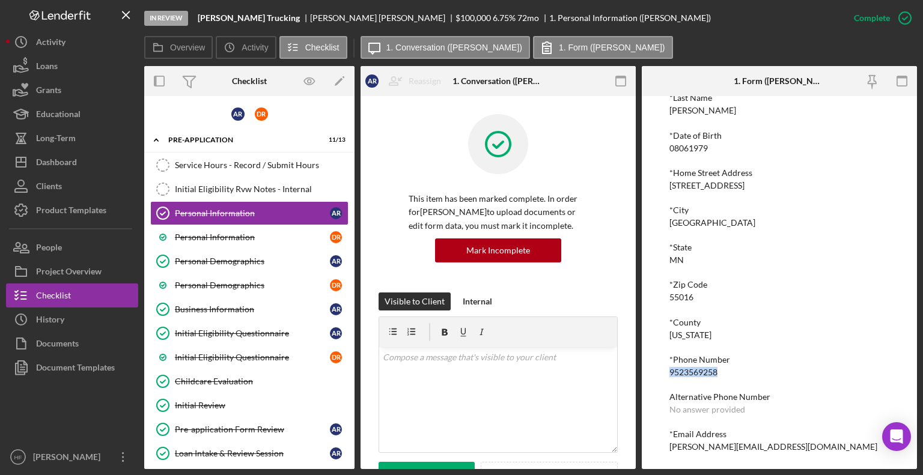
drag, startPoint x: 721, startPoint y: 370, endPoint x: 643, endPoint y: 371, distance: 78.1
click at [643, 371] on div "To edit this form you must mark this item incomplete *First Name [PERSON_NAME] …" at bounding box center [779, 282] width 275 height 373
copy div "9523569258"
click at [486, 444] on div "v Color teal Color pink Remove color Add row above Add row below Add column bef…" at bounding box center [498, 399] width 238 height 105
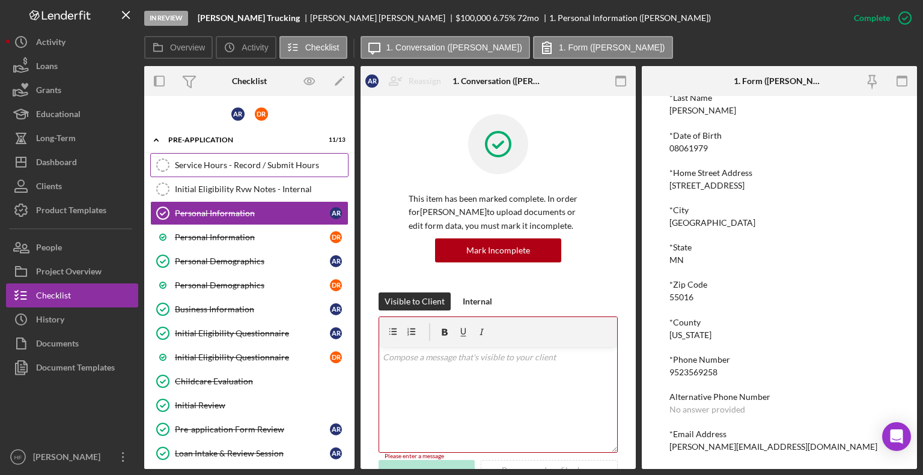
click at [257, 169] on link "Service Hours - Record / Submit Hours Service Hours - Record / Submit Hours" at bounding box center [249, 165] width 198 height 24
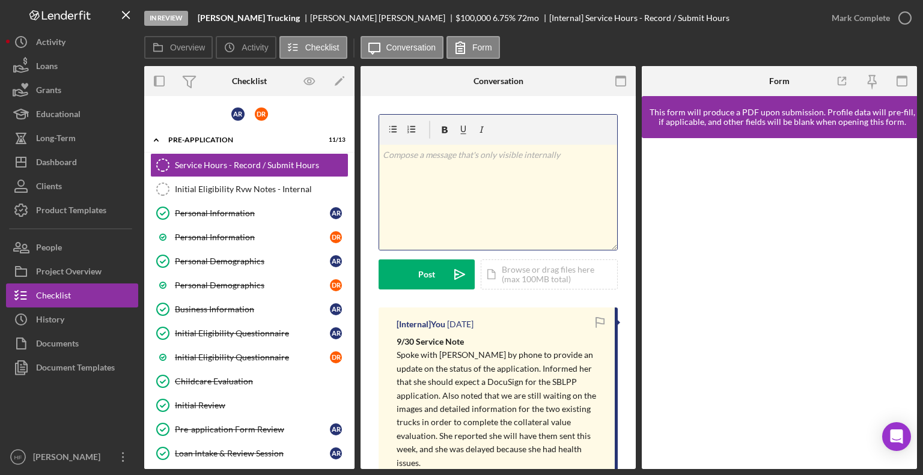
click at [463, 207] on div "v Color teal Color pink Remove color Add row above Add row below Add column bef…" at bounding box center [498, 197] width 238 height 105
click at [405, 153] on p "10/09: Left voicemail for client" at bounding box center [498, 154] width 231 height 13
click at [532, 163] on div "v Color teal Color pink Remove color Add row above Add row below Add column bef…" at bounding box center [498, 197] width 238 height 105
click at [457, 164] on p "10/08: Left voicemail for client will follow up with an email [DATE] if i dont …" at bounding box center [498, 161] width 231 height 27
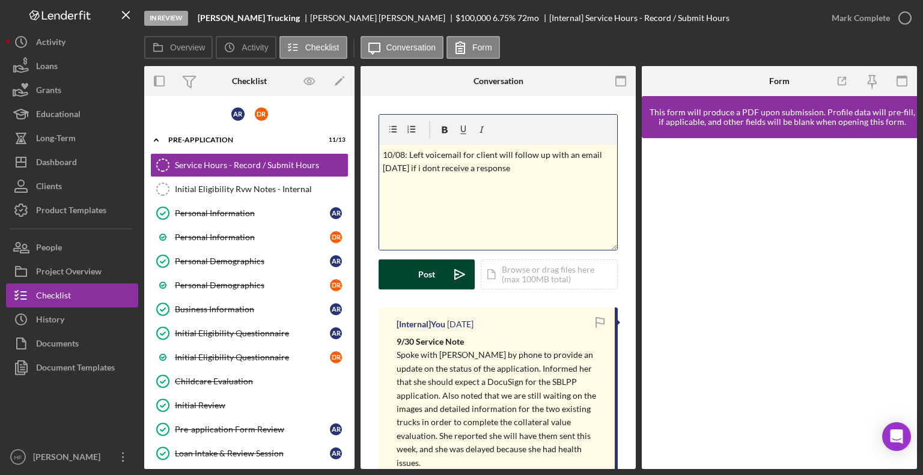
click at [423, 274] on div "Post" at bounding box center [426, 275] width 17 height 30
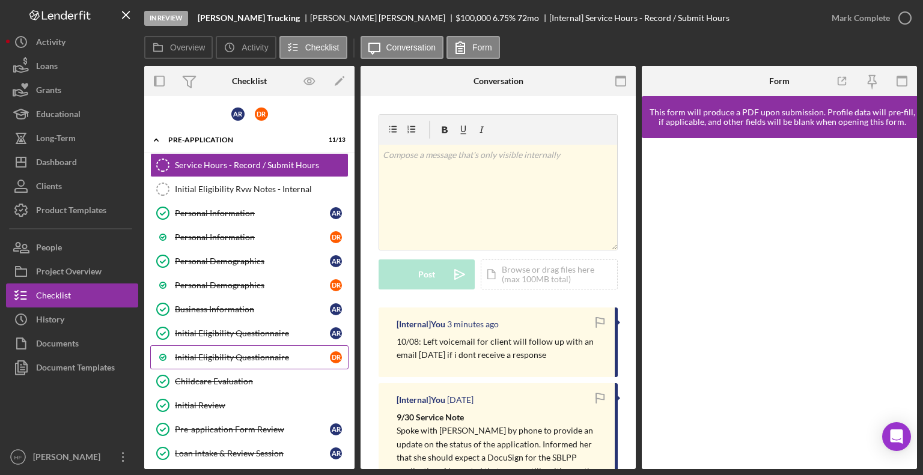
scroll to position [23, 0]
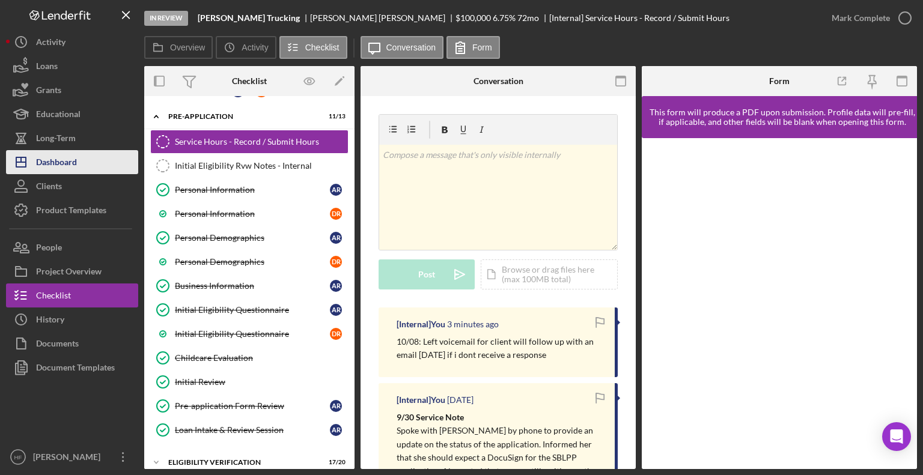
click at [76, 163] on div "Dashboard" at bounding box center [56, 163] width 41 height 27
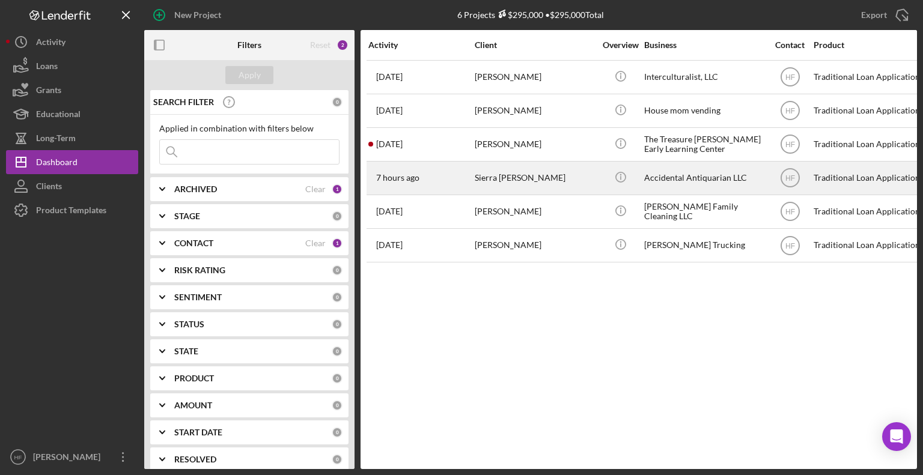
click at [538, 184] on div "Sierra [PERSON_NAME]" at bounding box center [535, 178] width 120 height 32
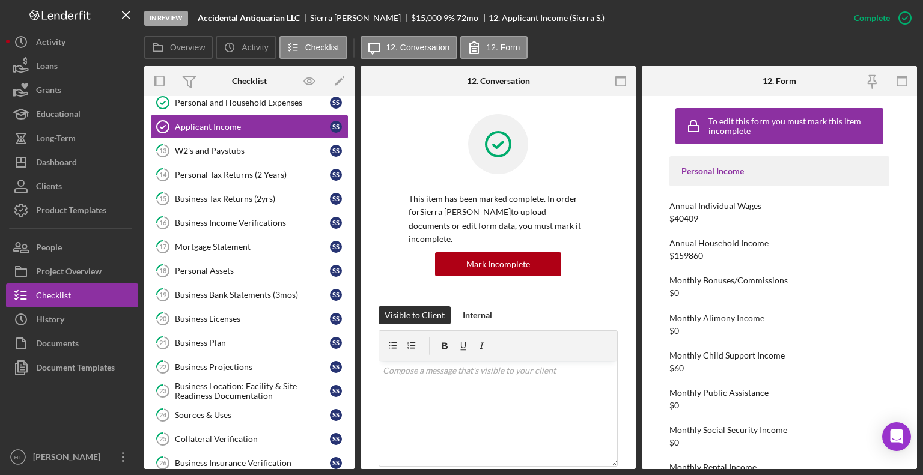
scroll to position [125, 0]
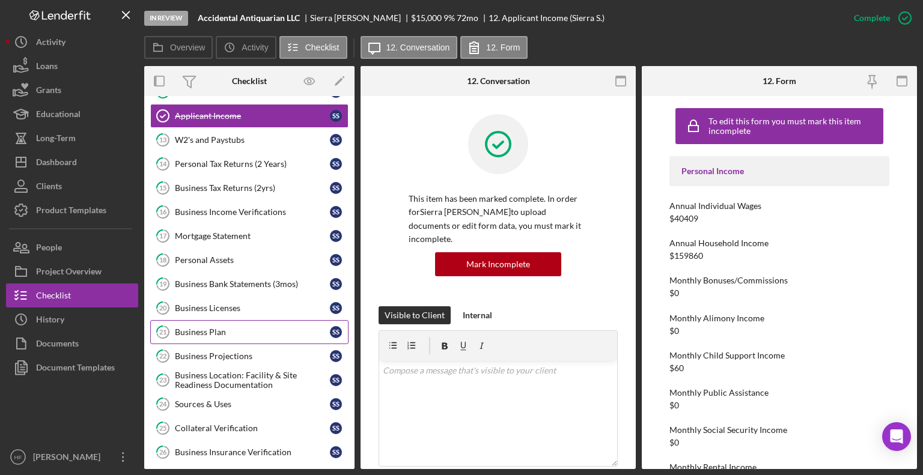
click at [269, 334] on link "21 Business Plan S S" at bounding box center [249, 332] width 198 height 24
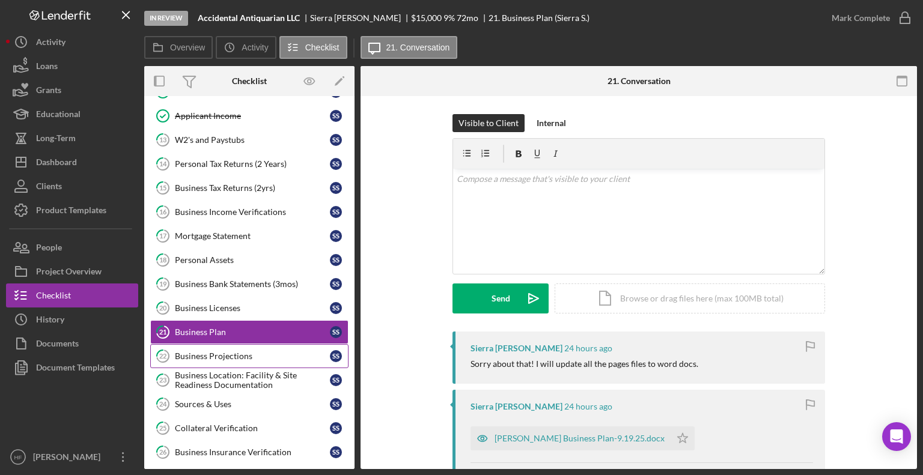
click at [269, 352] on div "Business Projections" at bounding box center [252, 357] width 155 height 10
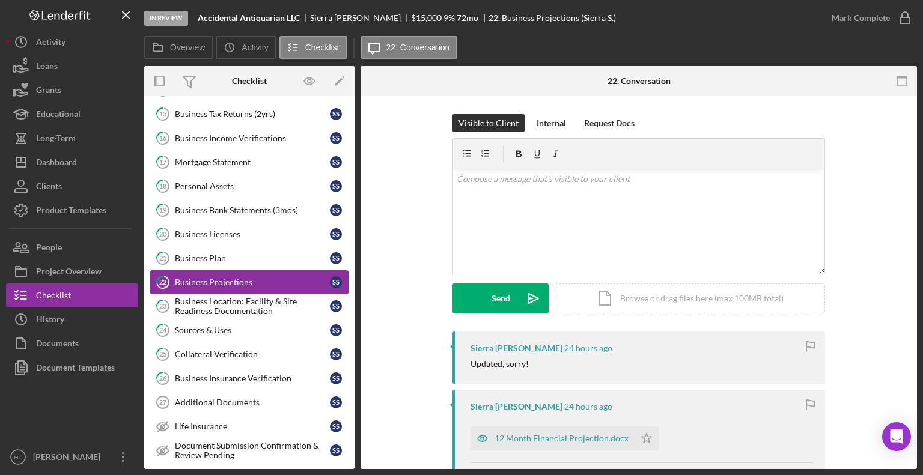
scroll to position [200, 0]
click at [228, 310] on div "Business Location: Facility & Site Readiness Documentation" at bounding box center [252, 305] width 155 height 19
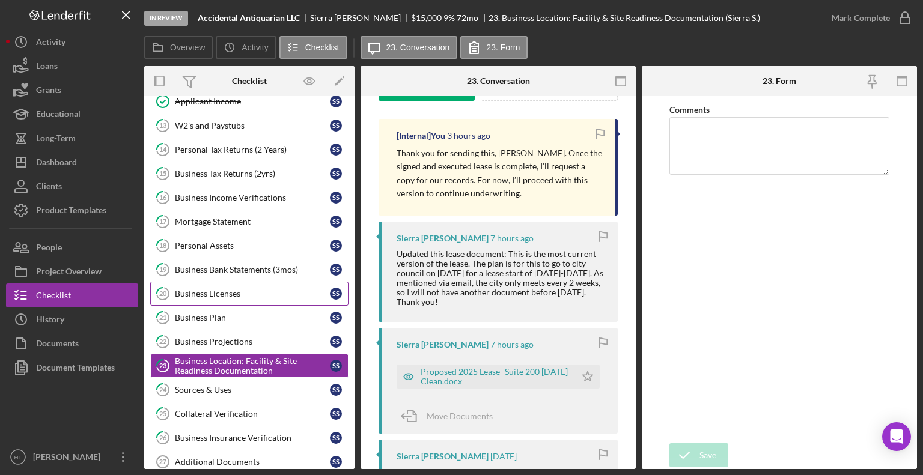
scroll to position [137, 0]
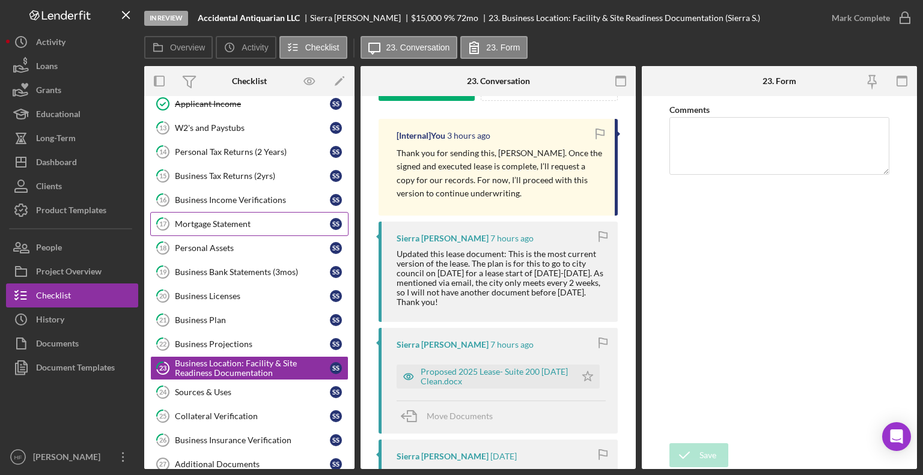
click at [284, 224] on div "Mortgage Statement" at bounding box center [252, 224] width 155 height 10
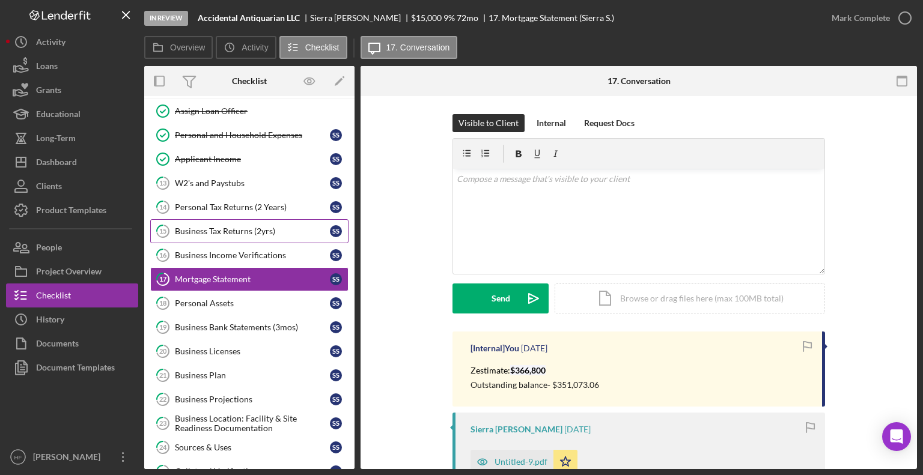
scroll to position [82, 0]
click at [264, 324] on div "Business Bank Statements (3mos)" at bounding box center [252, 328] width 155 height 10
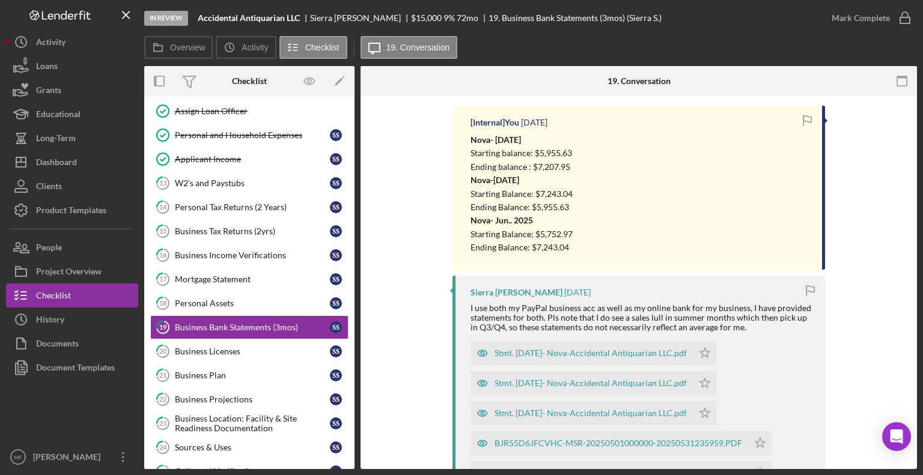
scroll to position [226, 0]
click at [505, 355] on div "Stmt. [DATE]- Nova-Accidental Antiquarian LLC.pdf" at bounding box center [591, 354] width 192 height 10
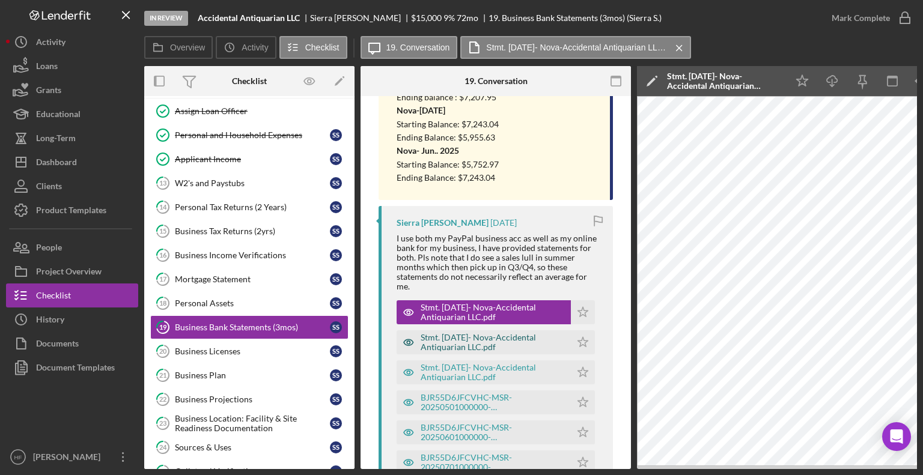
scroll to position [303, 0]
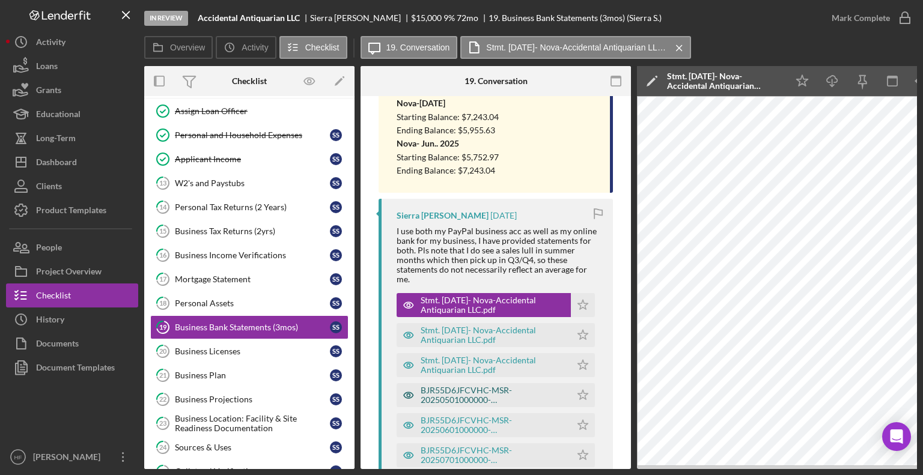
click at [474, 399] on div "BJR55D6JFCVHC-MSR-20250501000000-20250531235959.PDF" at bounding box center [493, 395] width 144 height 19
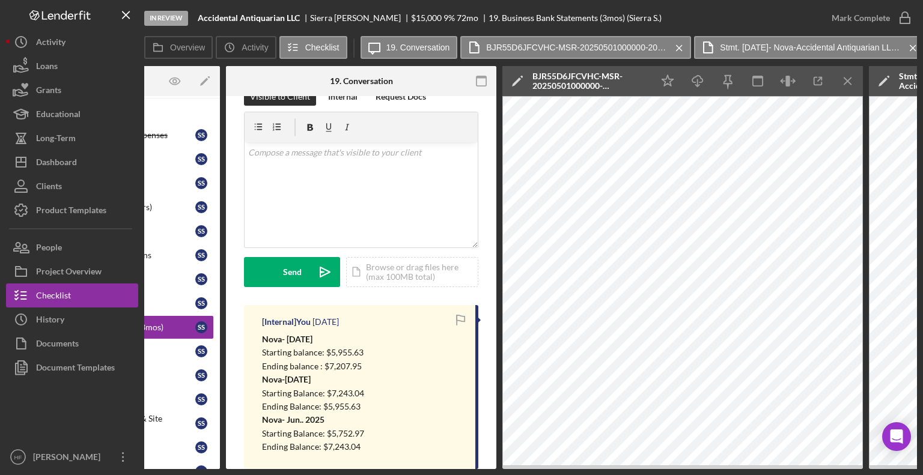
scroll to position [0, 0]
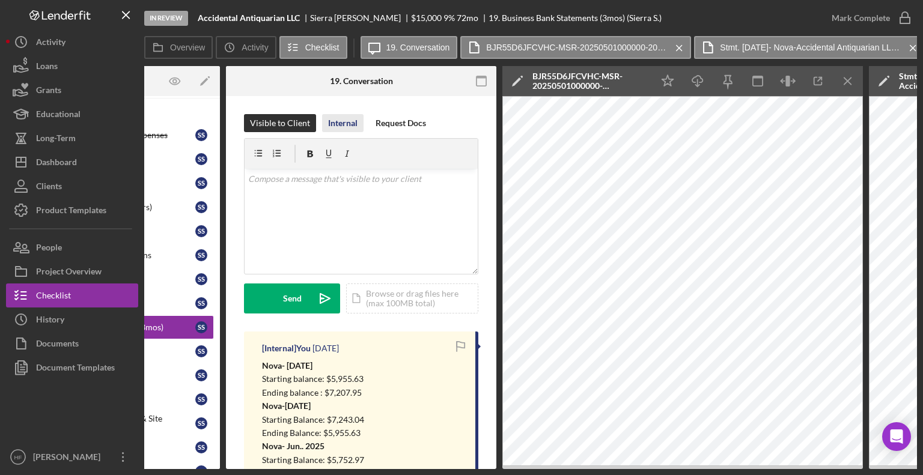
click at [346, 120] on div "Internal" at bounding box center [342, 123] width 29 height 18
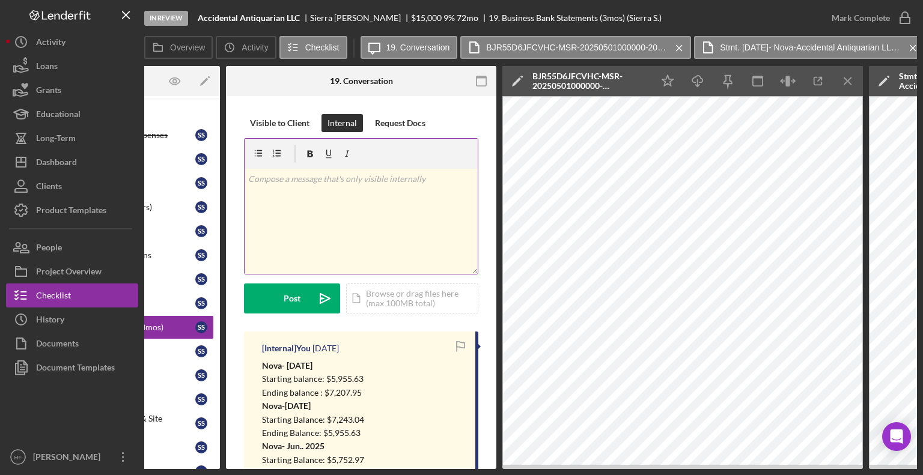
click at [335, 237] on div "v Color teal Color pink Remove color Add row above Add row below Add column bef…" at bounding box center [361, 221] width 233 height 105
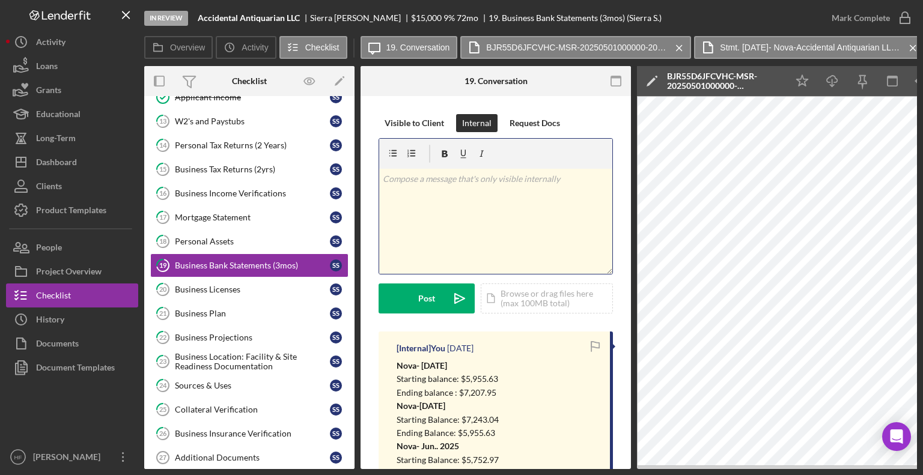
scroll to position [145, 0]
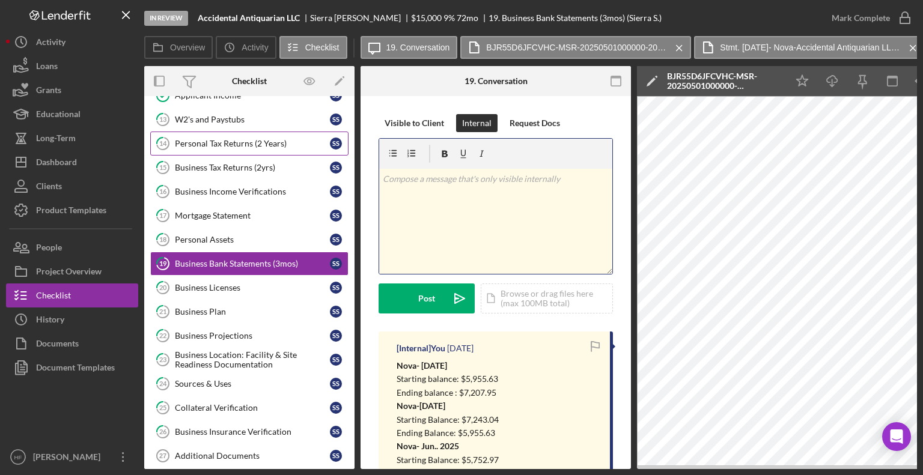
click at [290, 151] on link "14 Personal Tax Returns (2 Years) S S" at bounding box center [249, 144] width 198 height 24
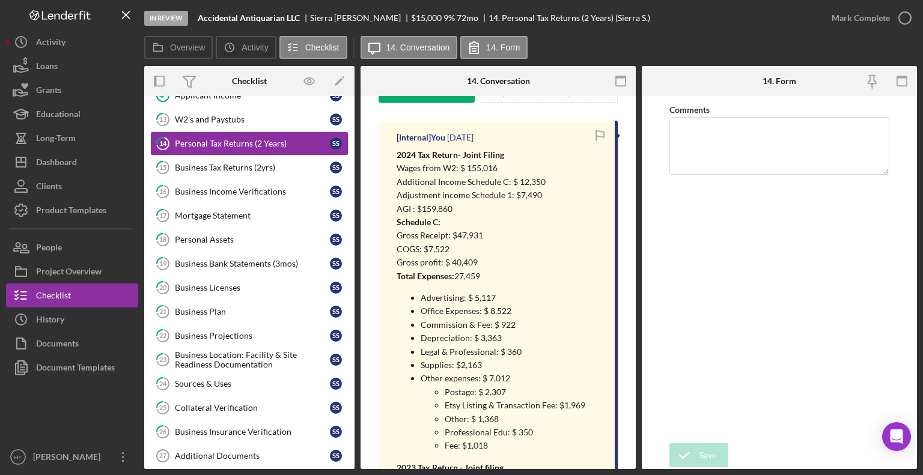
scroll to position [212, 0]
click at [236, 307] on div "Business Plan" at bounding box center [252, 312] width 155 height 10
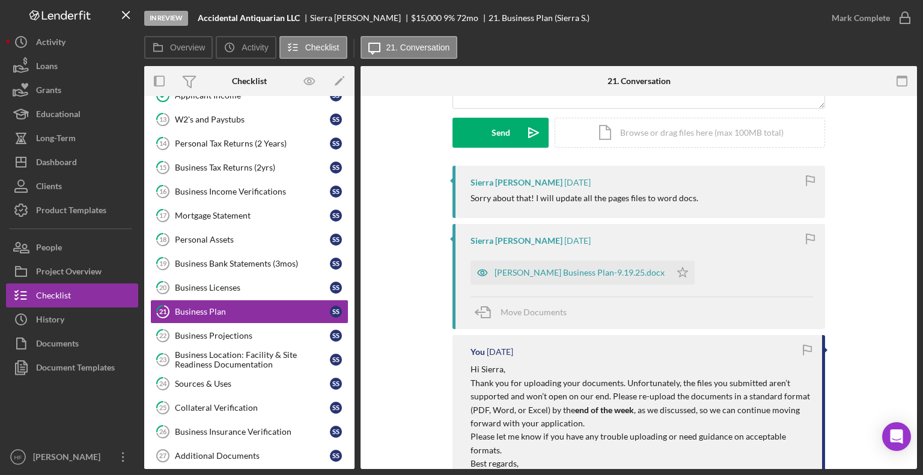
scroll to position [167, 0]
click at [517, 269] on div "[PERSON_NAME] Business Plan-9.19.25.docx" at bounding box center [580, 272] width 170 height 10
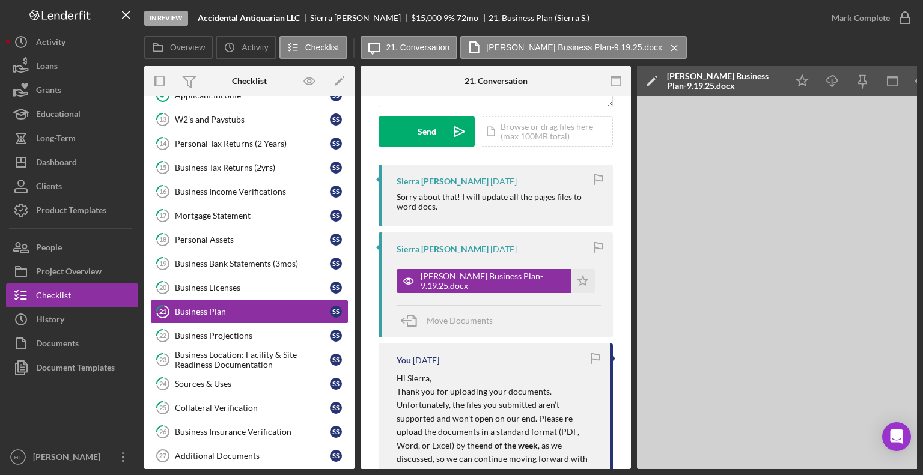
scroll to position [0, 80]
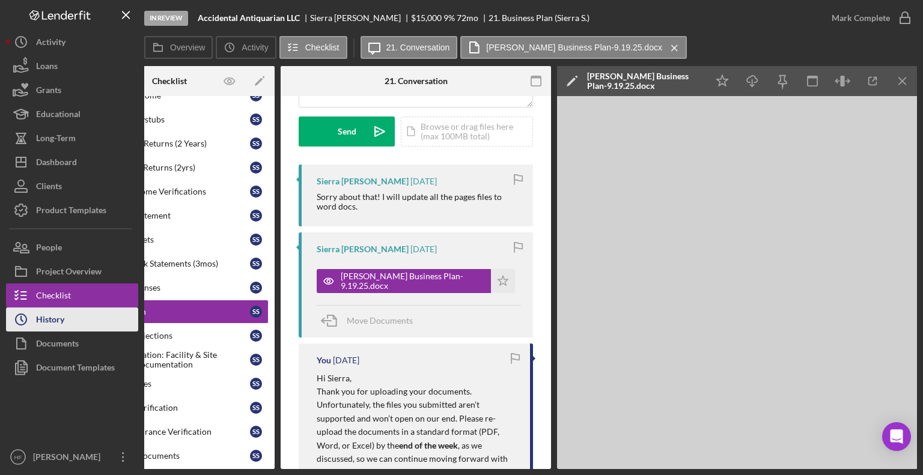
click at [102, 319] on button "Icon/History History" at bounding box center [72, 320] width 132 height 24
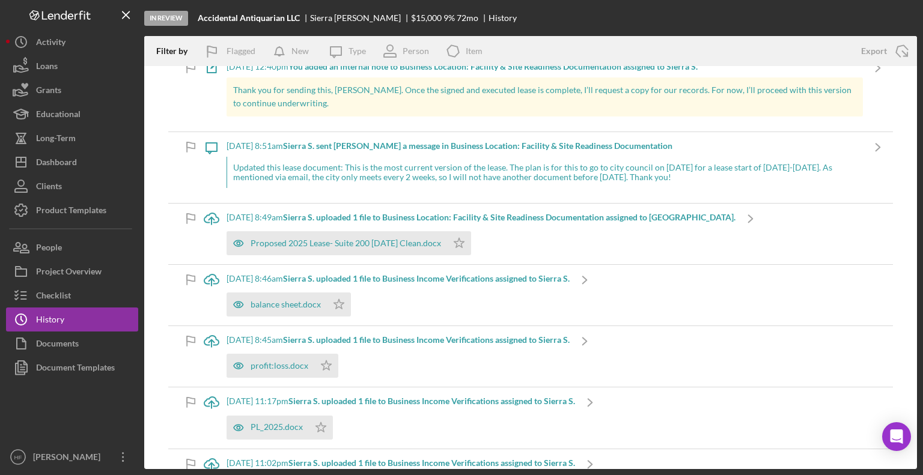
scroll to position [82, 0]
drag, startPoint x: 270, startPoint y: 425, endPoint x: 440, endPoint y: 394, distance: 172.9
click at [440, 395] on b "Sierra S. uploaded 1 file to Business Income Verifications assigned to Sierra S." at bounding box center [431, 400] width 287 height 10
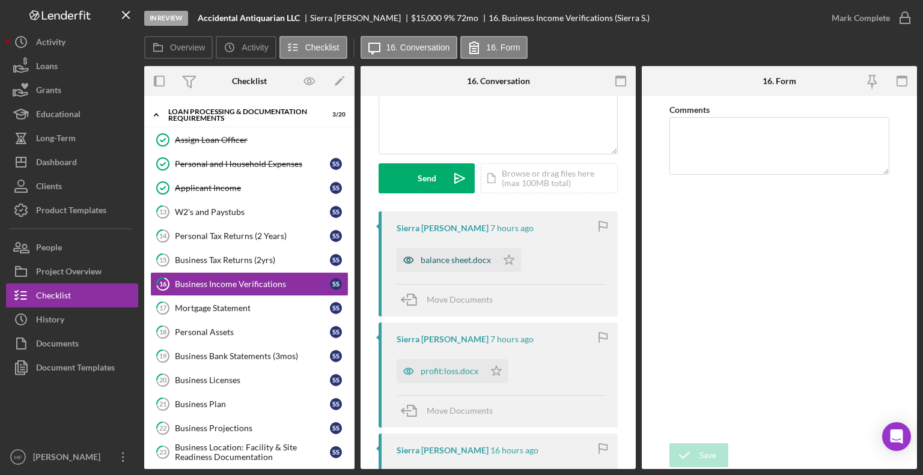
scroll to position [122, 0]
drag, startPoint x: 458, startPoint y: 373, endPoint x: 452, endPoint y: 375, distance: 6.3
drag, startPoint x: 452, startPoint y: 375, endPoint x: 439, endPoint y: 370, distance: 13.7
click at [439, 370] on div "profit:loss.docx" at bounding box center [450, 370] width 58 height 10
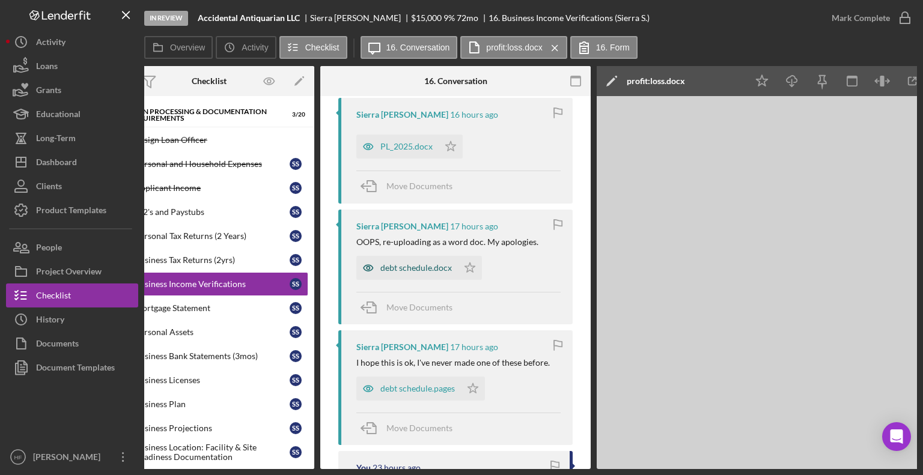
scroll to position [457, 0]
click at [99, 315] on button "Icon/History History" at bounding box center [72, 320] width 132 height 24
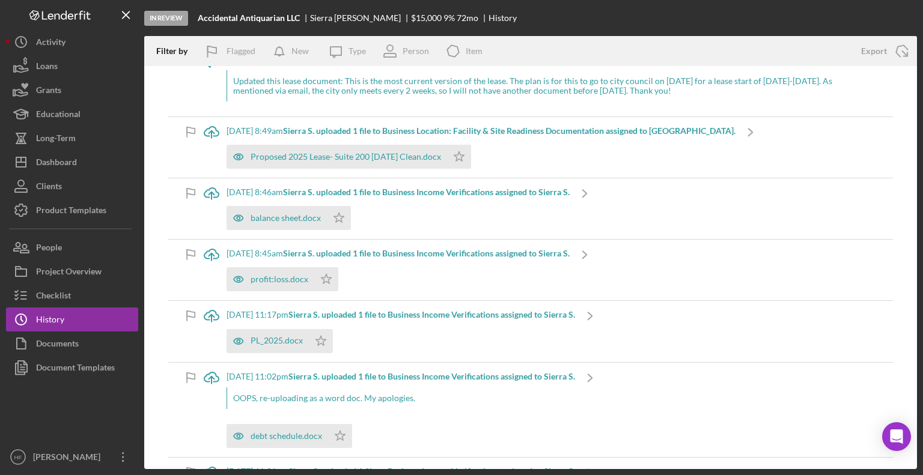
scroll to position [168, 0]
click at [275, 286] on div "profit:loss.docx" at bounding box center [271, 279] width 88 height 24
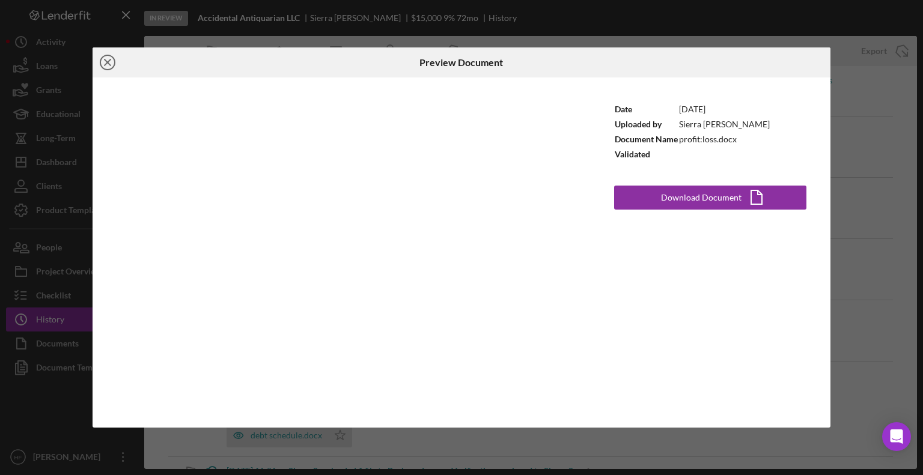
click at [110, 64] on icon "Icon/Close" at bounding box center [108, 62] width 30 height 30
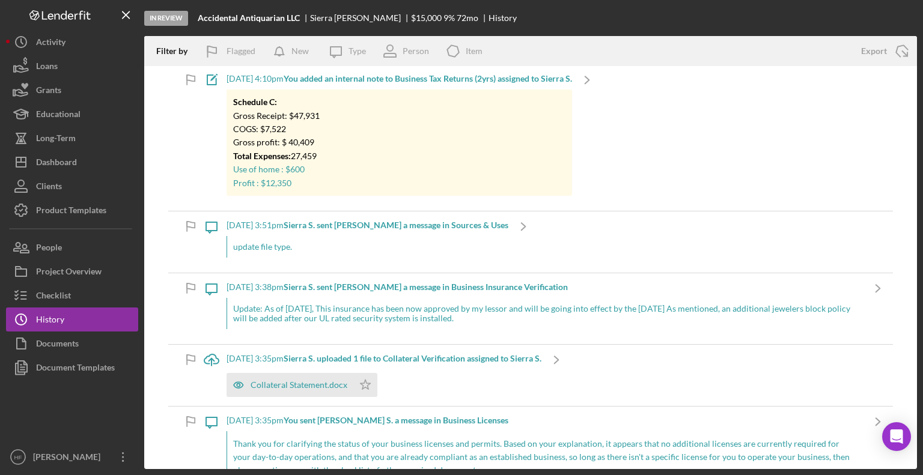
scroll to position [983, 0]
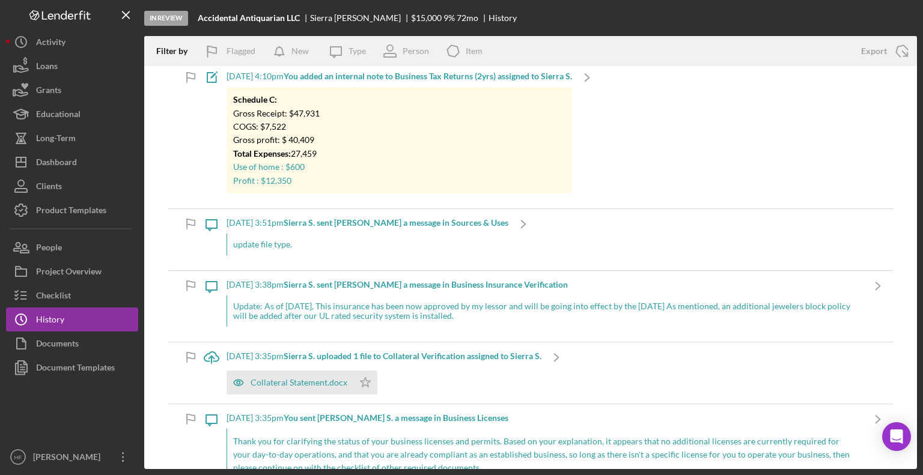
drag, startPoint x: 474, startPoint y: 153, endPoint x: 573, endPoint y: 77, distance: 125.1
click at [572, 77] on b "You added an internal note to Business Tax Returns (2yrs) assigned to Sierra S." at bounding box center [428, 76] width 288 height 10
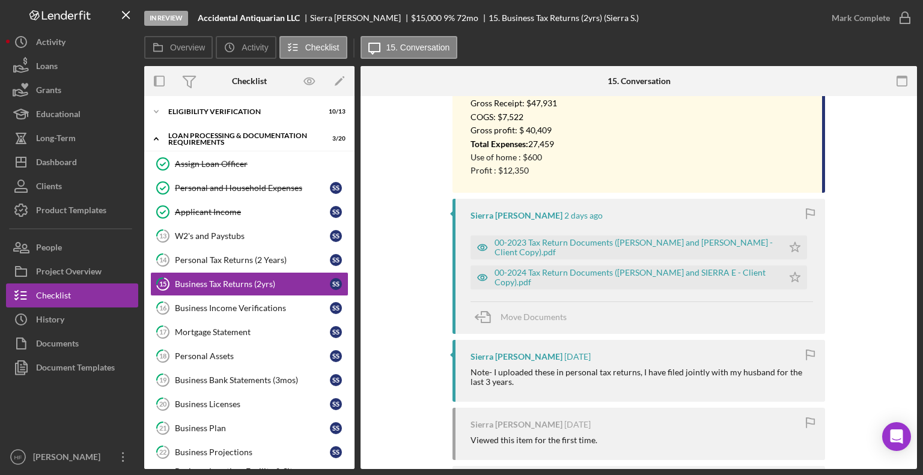
scroll to position [279, 0]
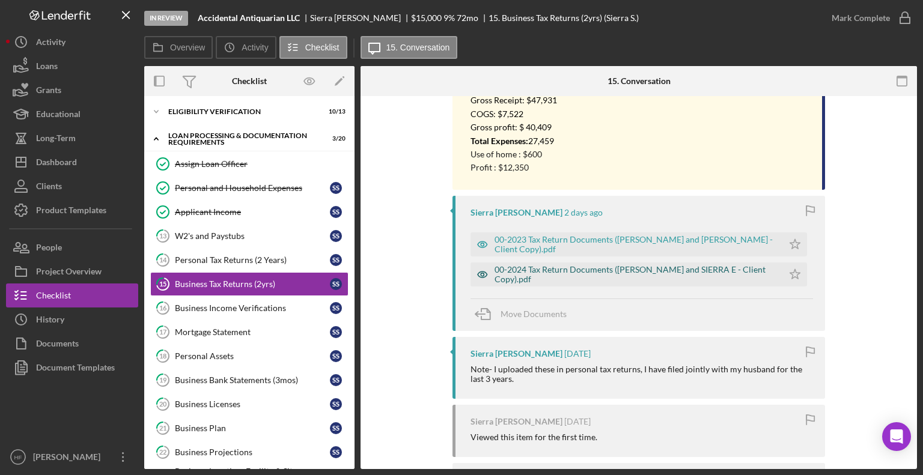
click at [601, 274] on div "00-2024 Tax Return Documents ([PERSON_NAME] and SIERRA E - Client Copy).pdf" at bounding box center [636, 274] width 282 height 19
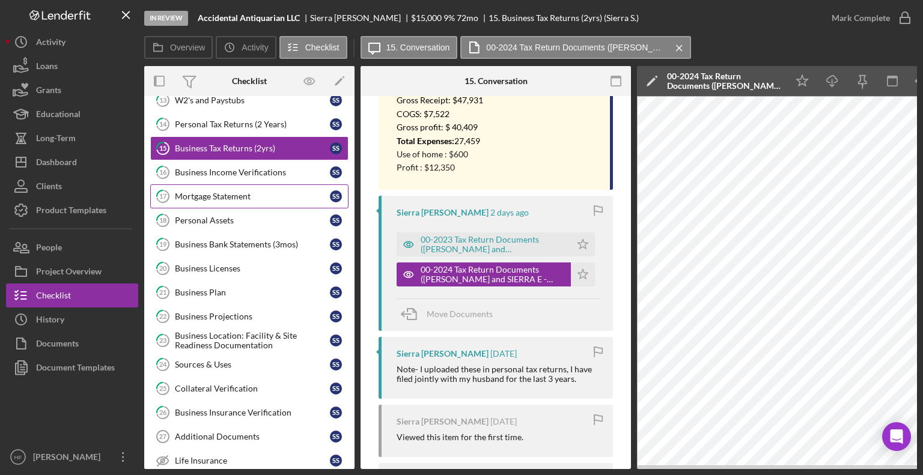
scroll to position [170, 0]
